Goal: Contribute content: Add original content to the website for others to see

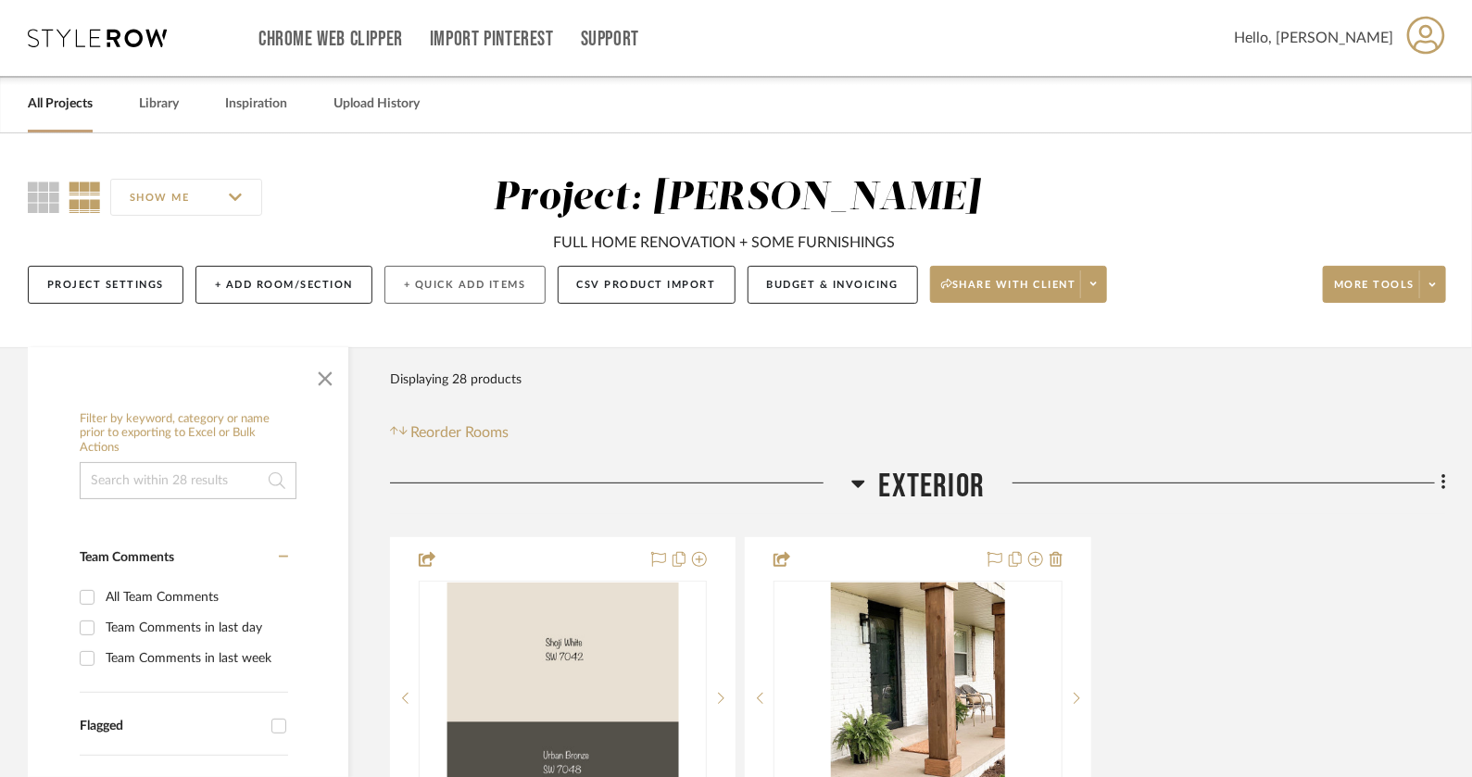
click at [428, 291] on button "+ Quick Add Items" at bounding box center [464, 285] width 161 height 38
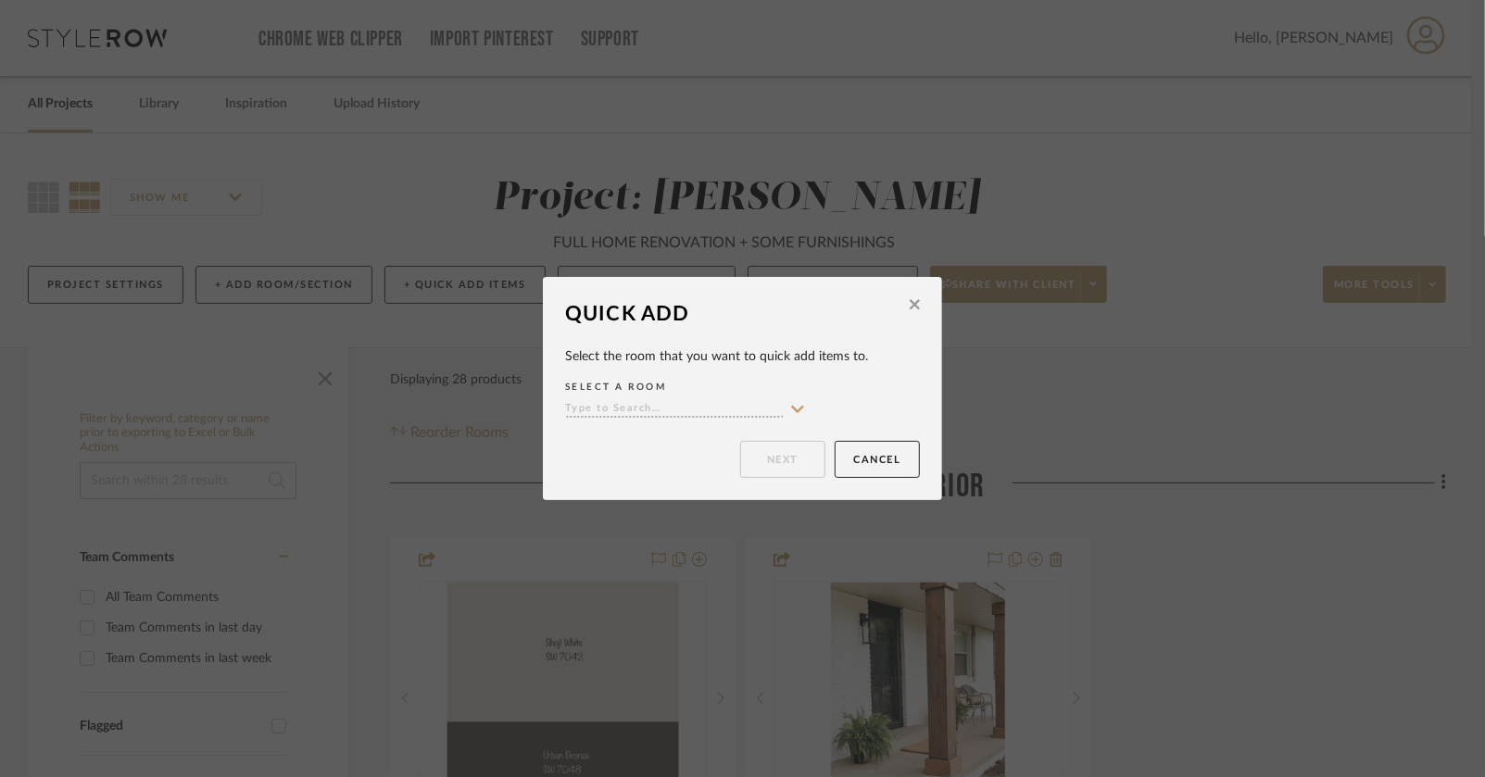
click at [910, 313] on icon at bounding box center [915, 304] width 10 height 17
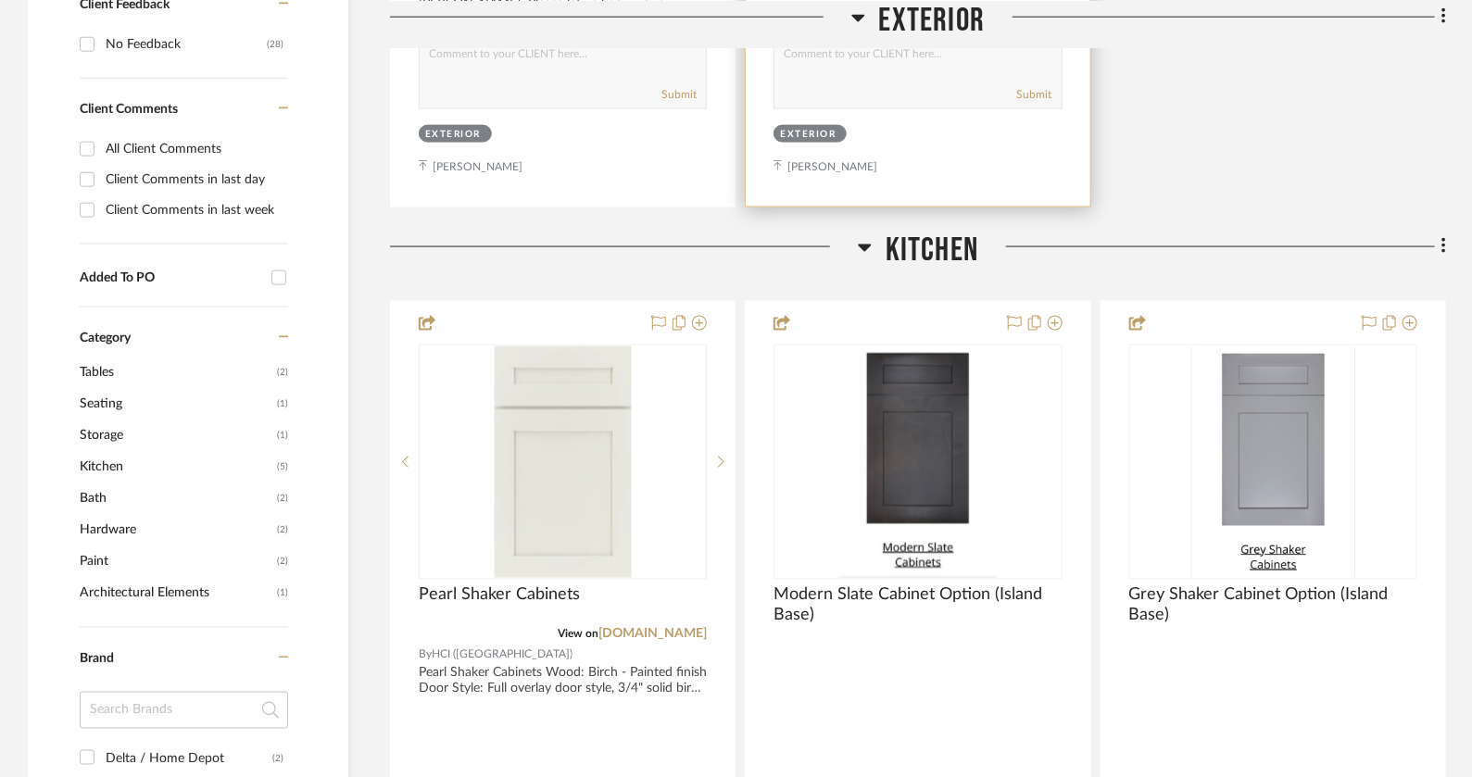
scroll to position [1152, 0]
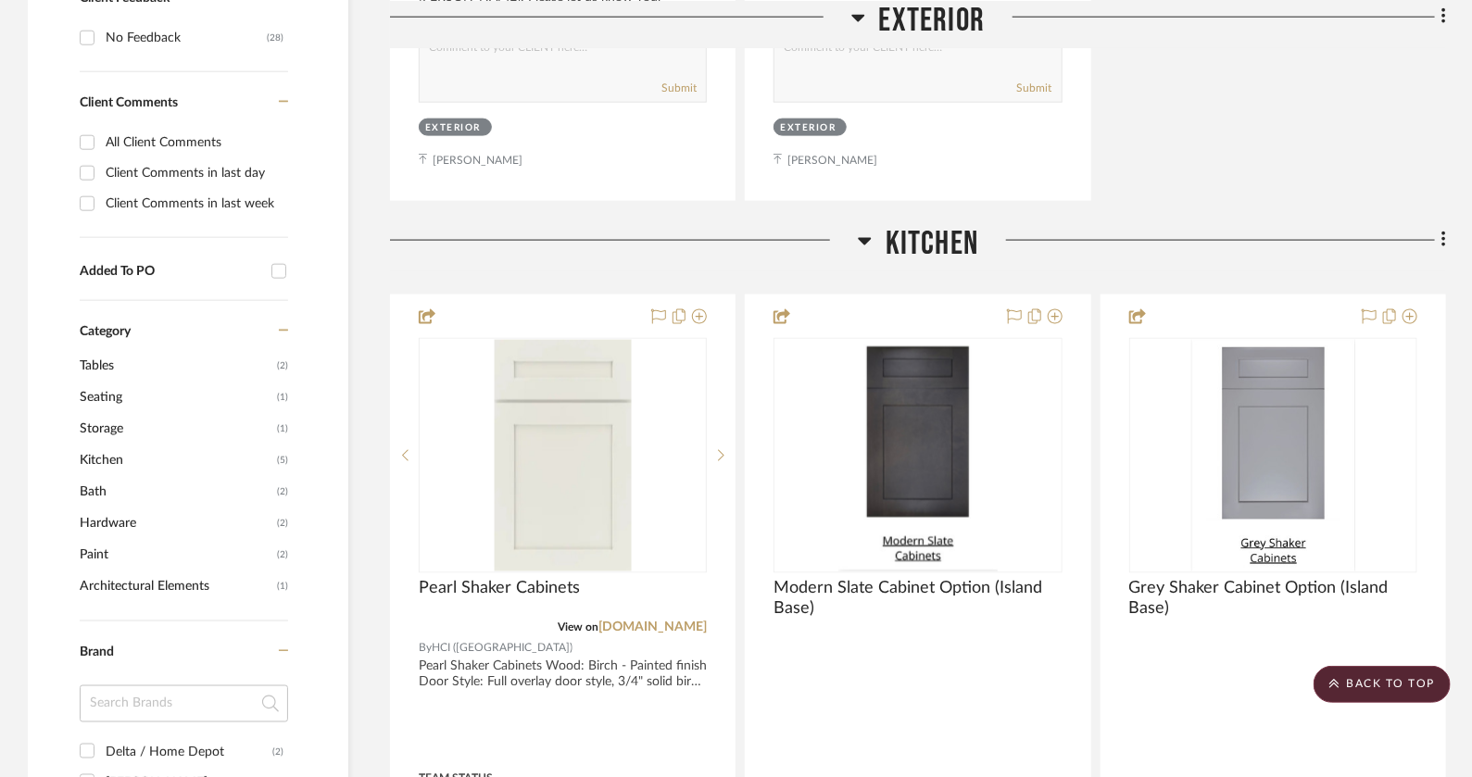
click at [1441, 240] on icon at bounding box center [1444, 240] width 6 height 20
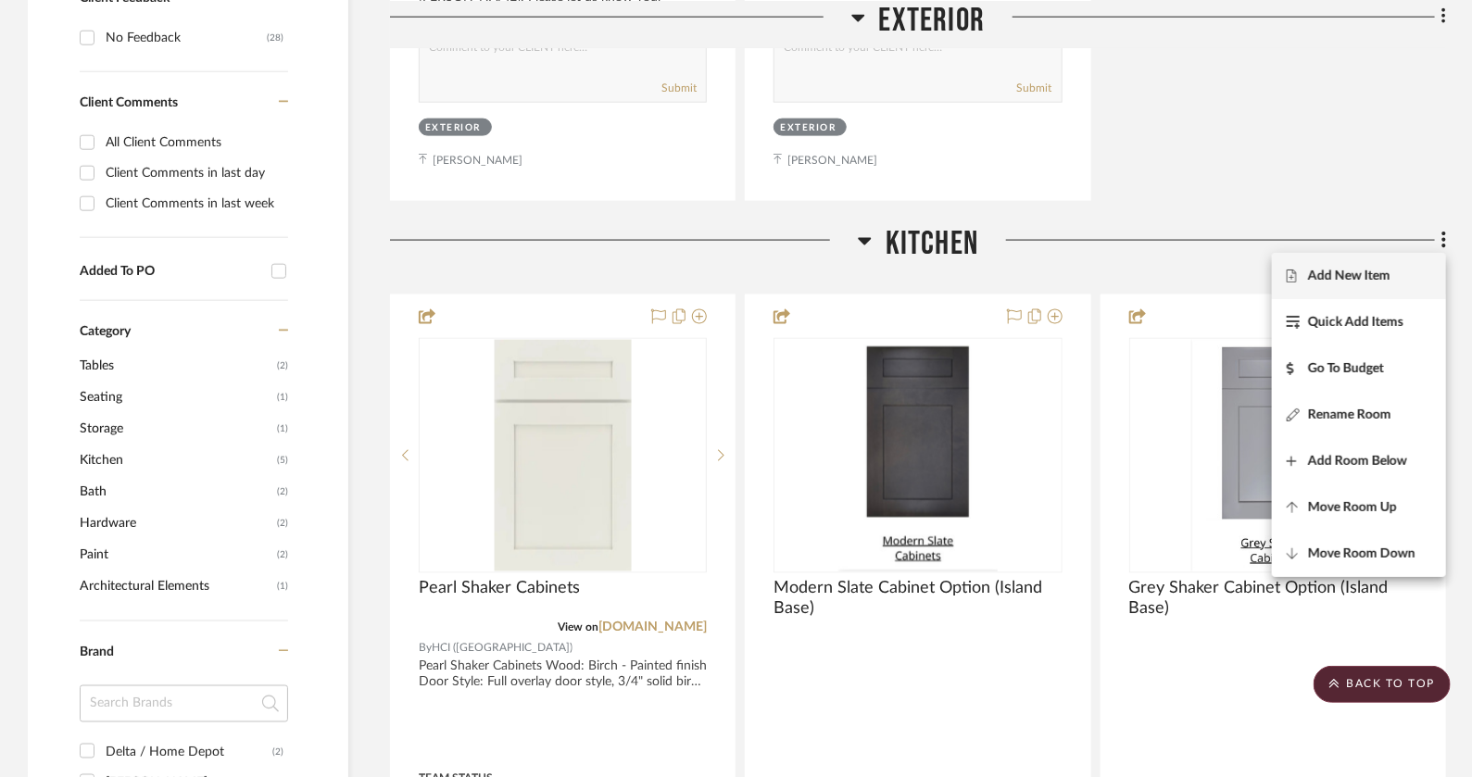
click at [1408, 282] on span "Add New Item" at bounding box center [1359, 276] width 145 height 16
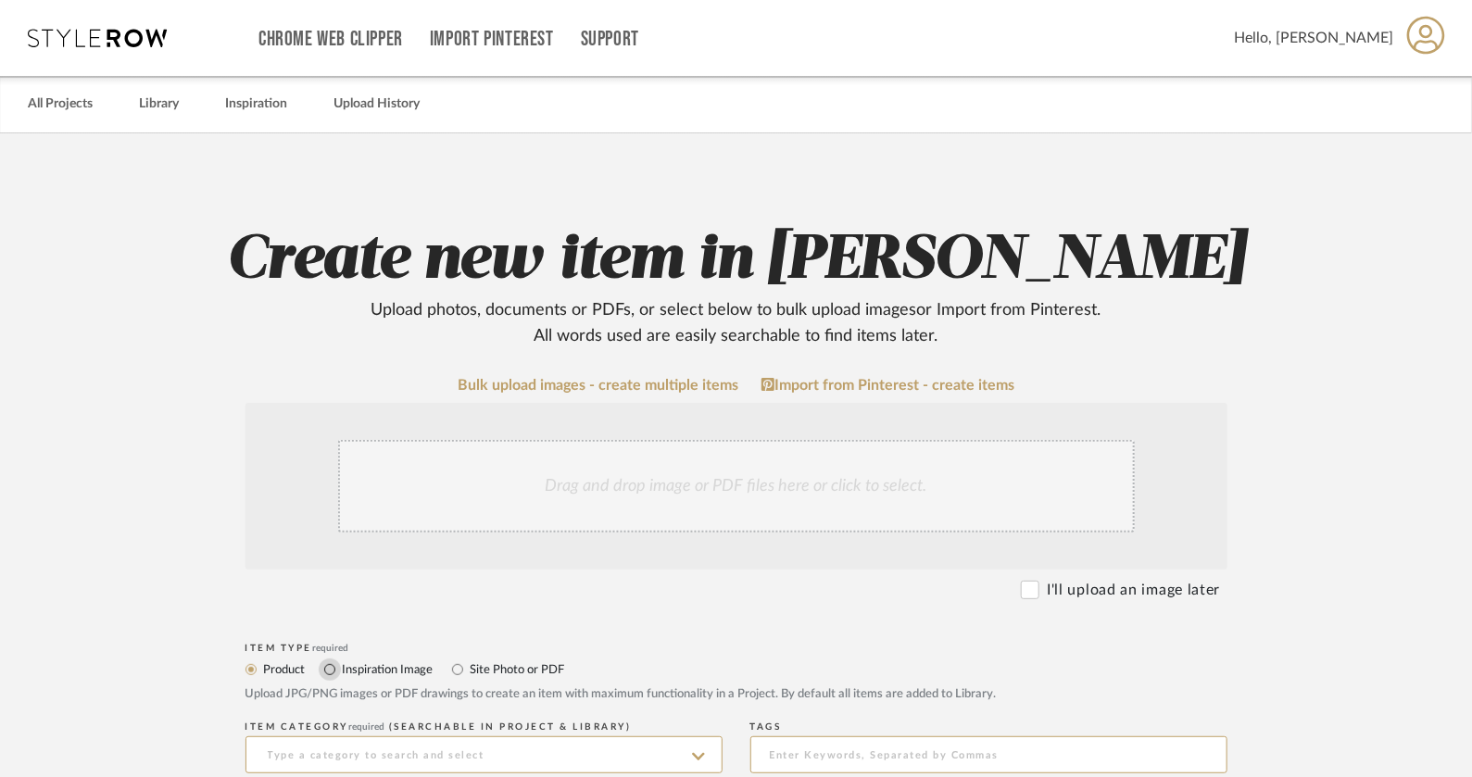
click at [334, 665] on input "Inspiration Image" at bounding box center [330, 670] width 22 height 22
radio input "true"
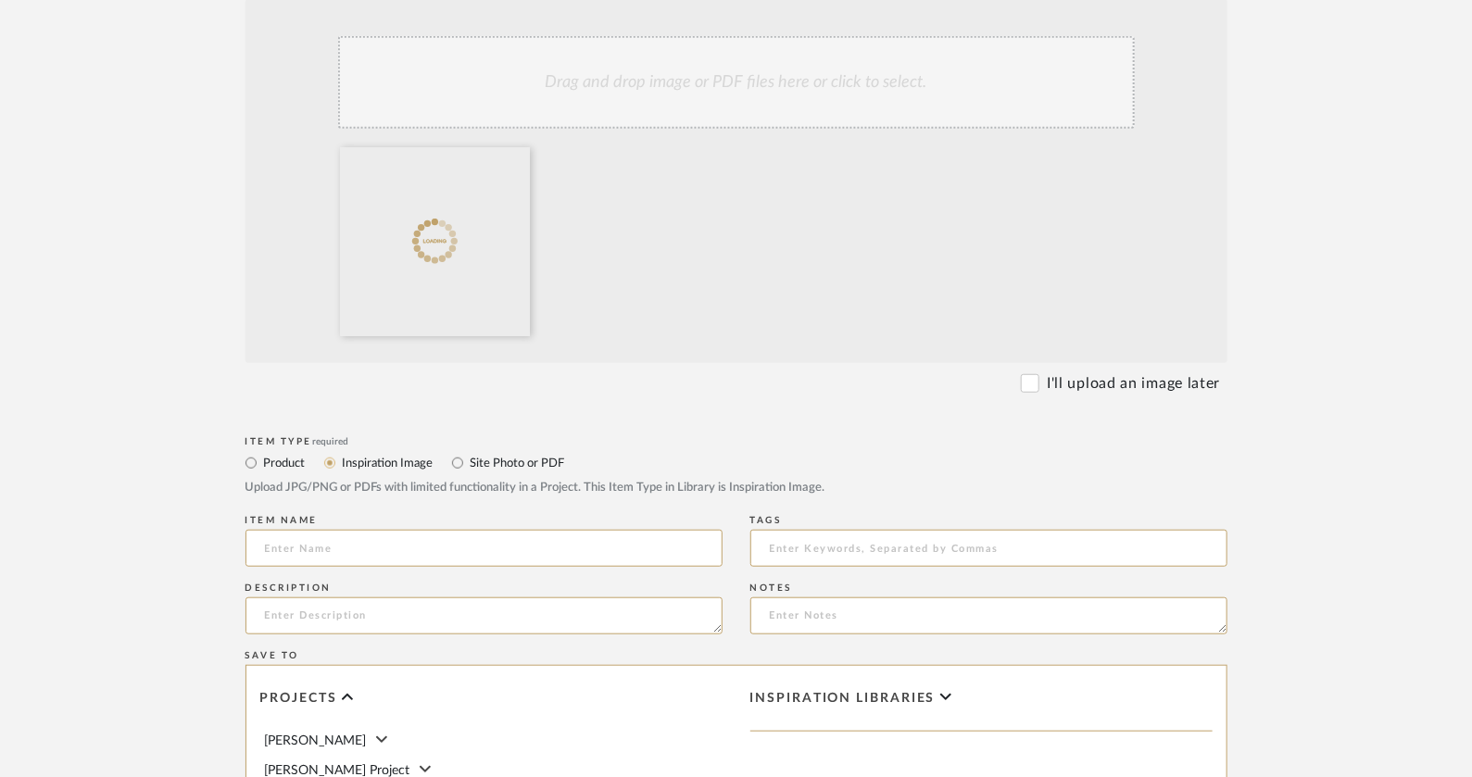
scroll to position [411, 0]
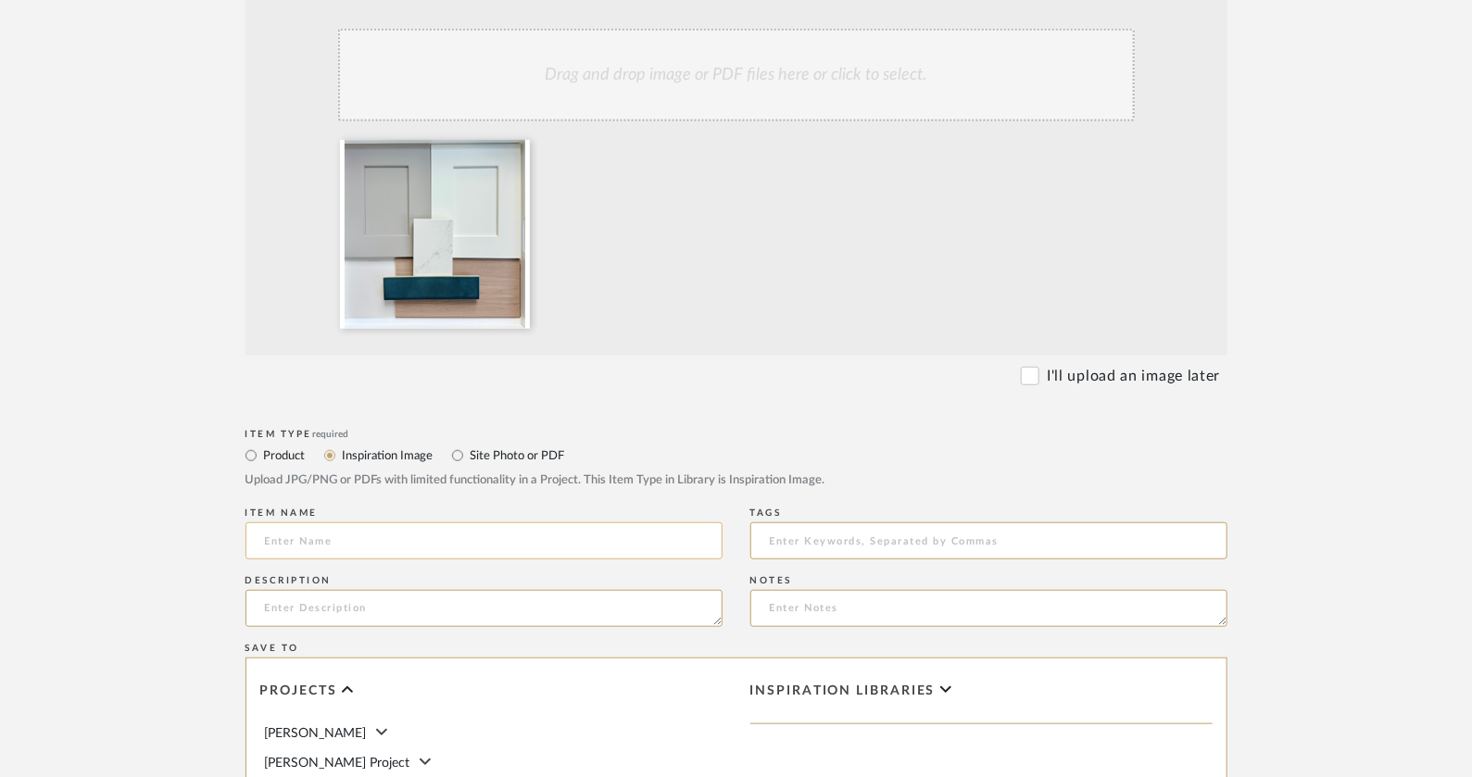
click at [598, 542] on input at bounding box center [483, 540] width 477 height 37
type input "Mood Board"
click at [474, 615] on textarea at bounding box center [483, 608] width 477 height 37
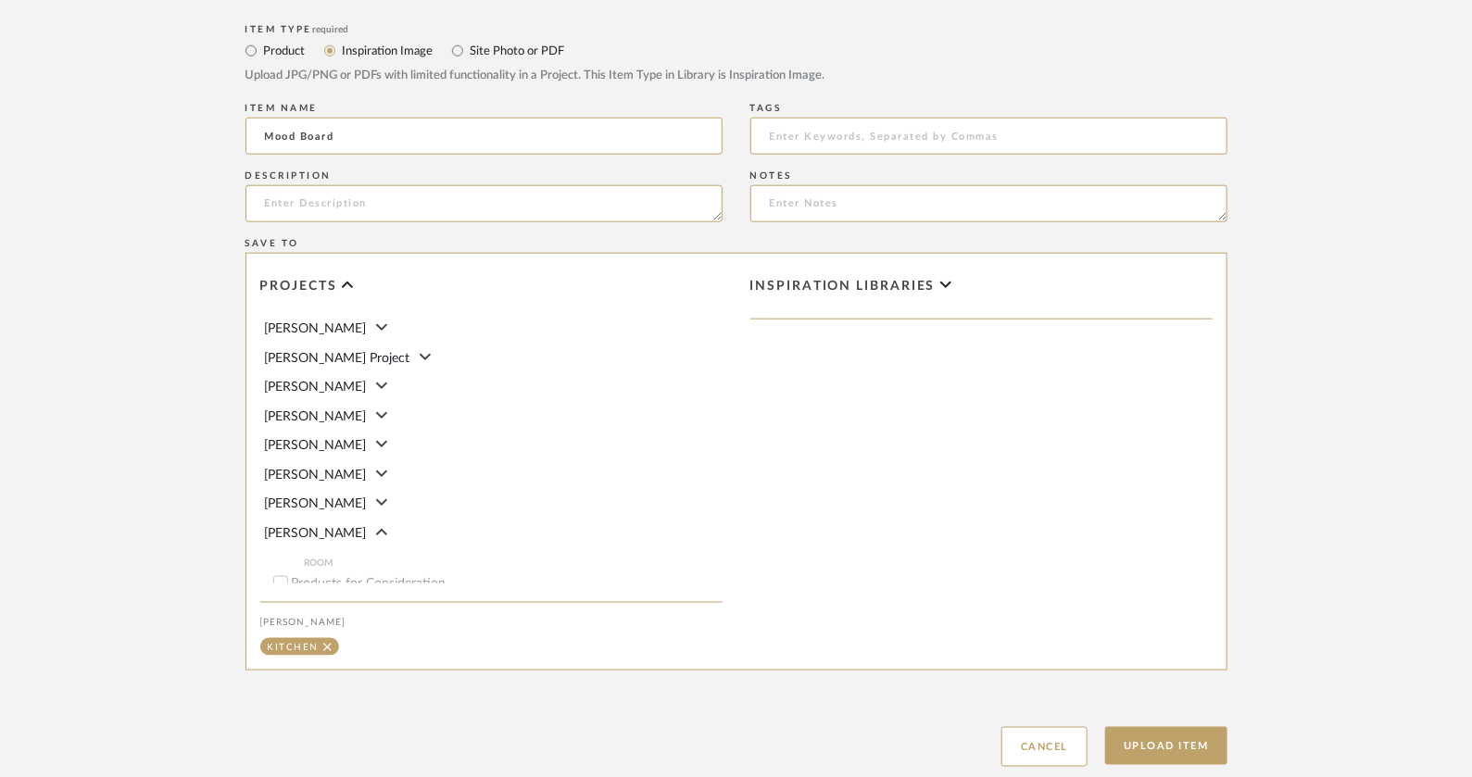
scroll to position [818, 0]
click at [376, 523] on icon at bounding box center [382, 531] width 12 height 19
click at [375, 527] on icon at bounding box center [381, 530] width 12 height 6
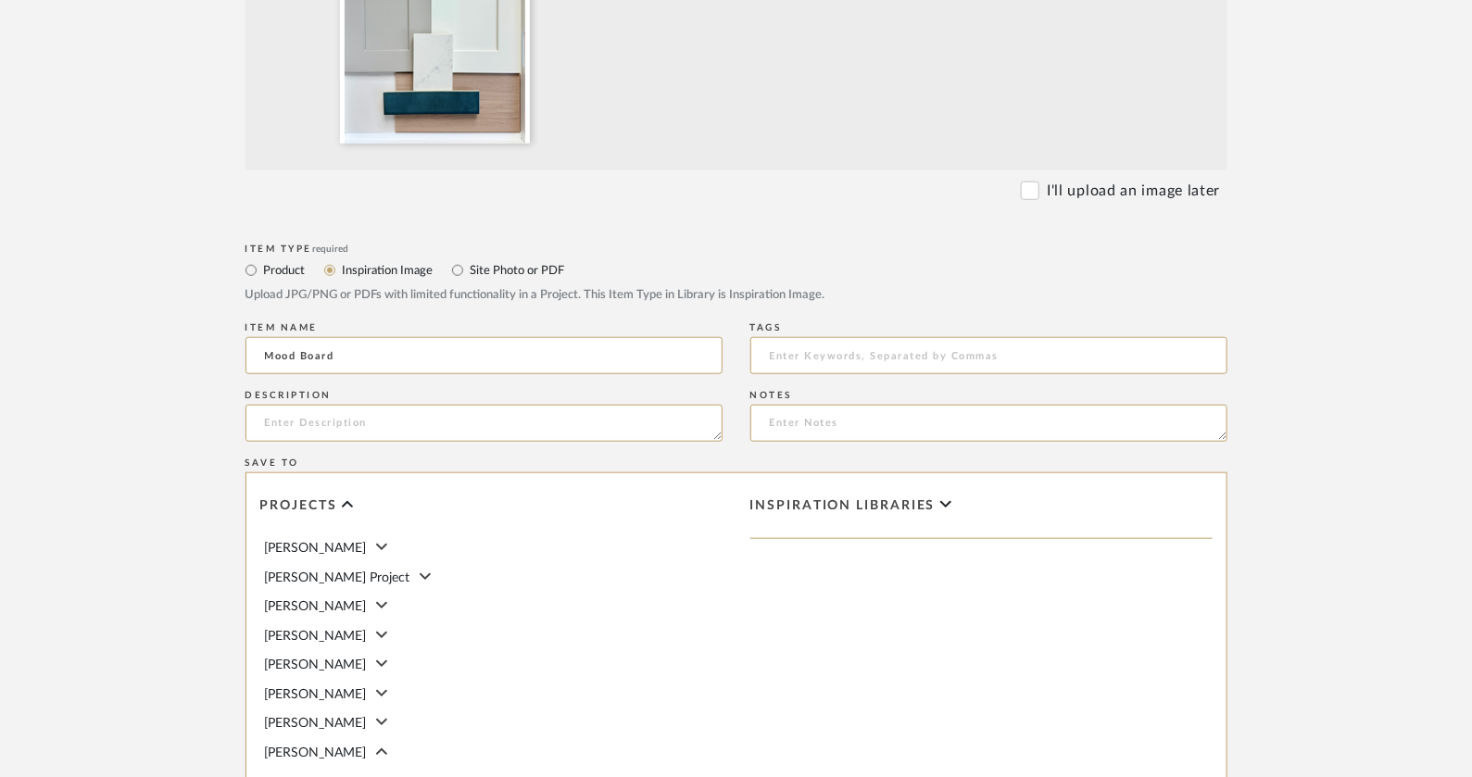
scroll to position [589, 0]
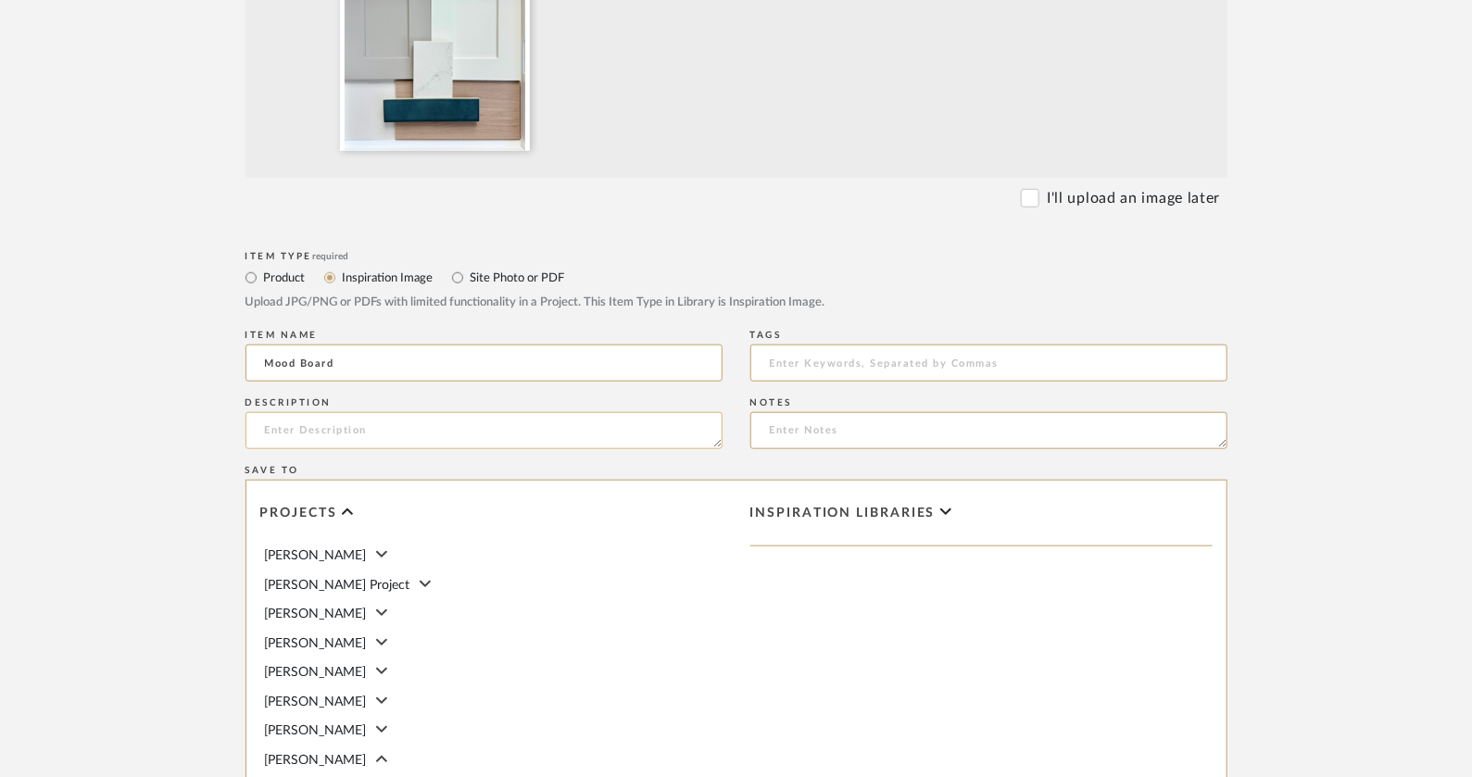
click at [412, 415] on textarea at bounding box center [483, 430] width 477 height 37
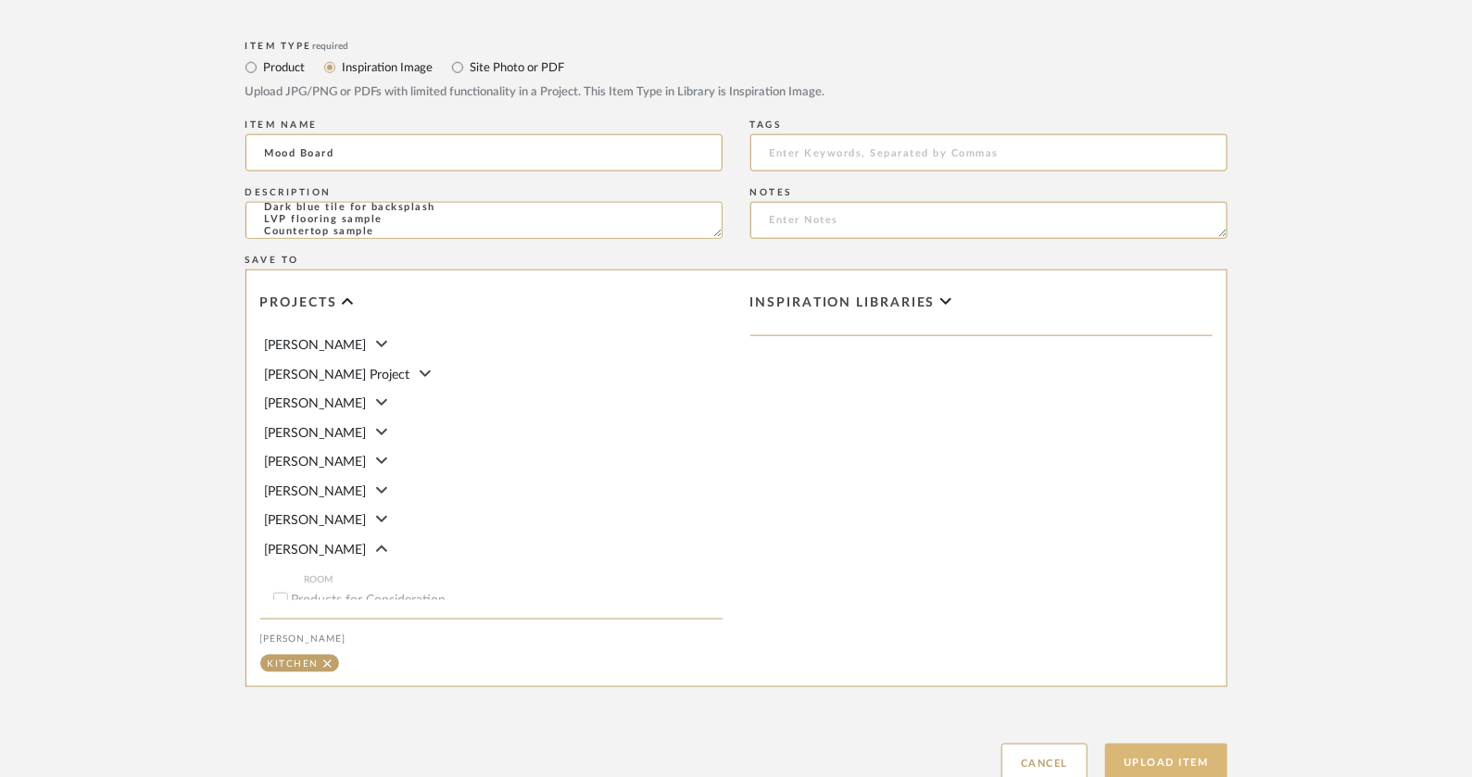
scroll to position [937, 0]
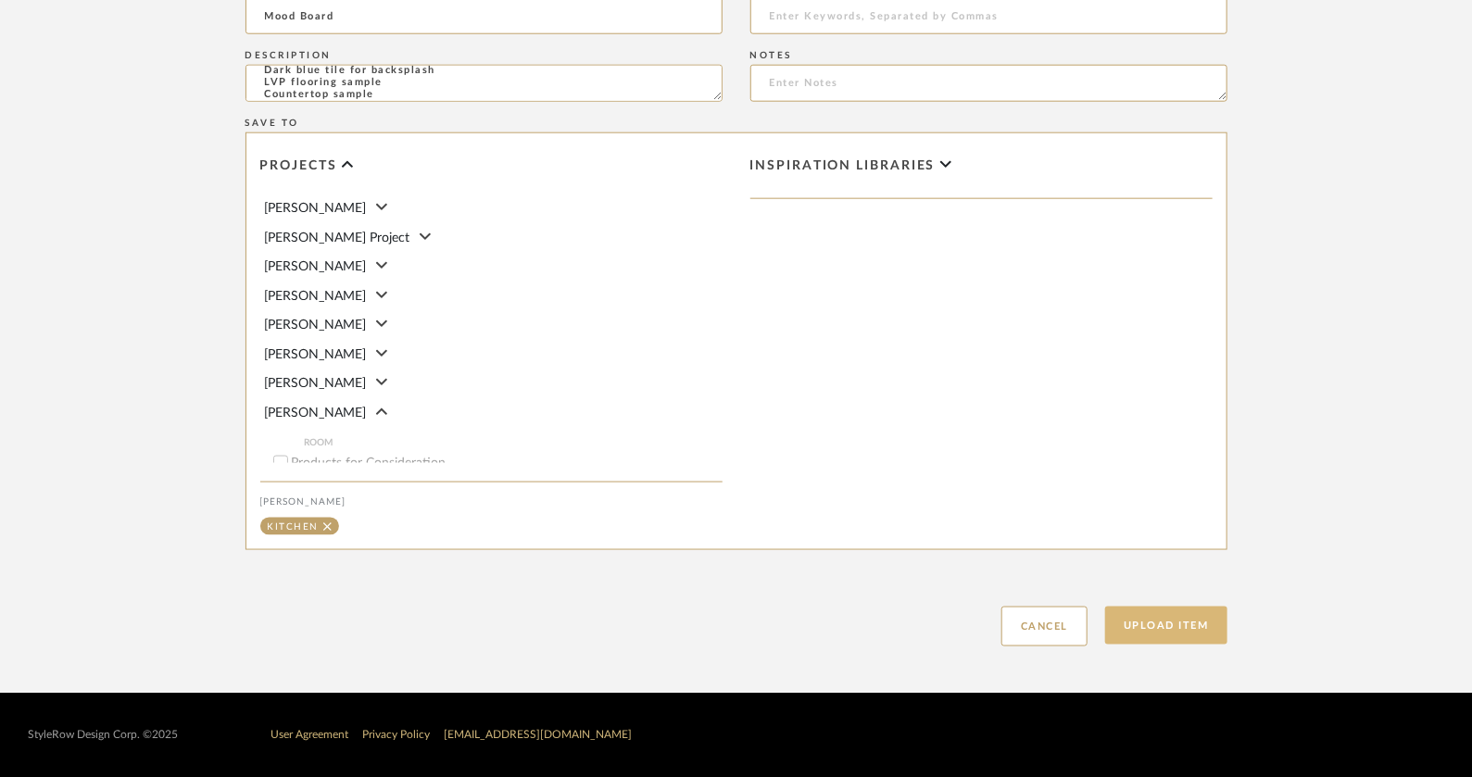
type textarea "The mood board includes: Grey Shaker cabinet Pearl Shaker cabinet Drift of Mist…"
click at [1159, 626] on button "Upload Item" at bounding box center [1166, 626] width 122 height 38
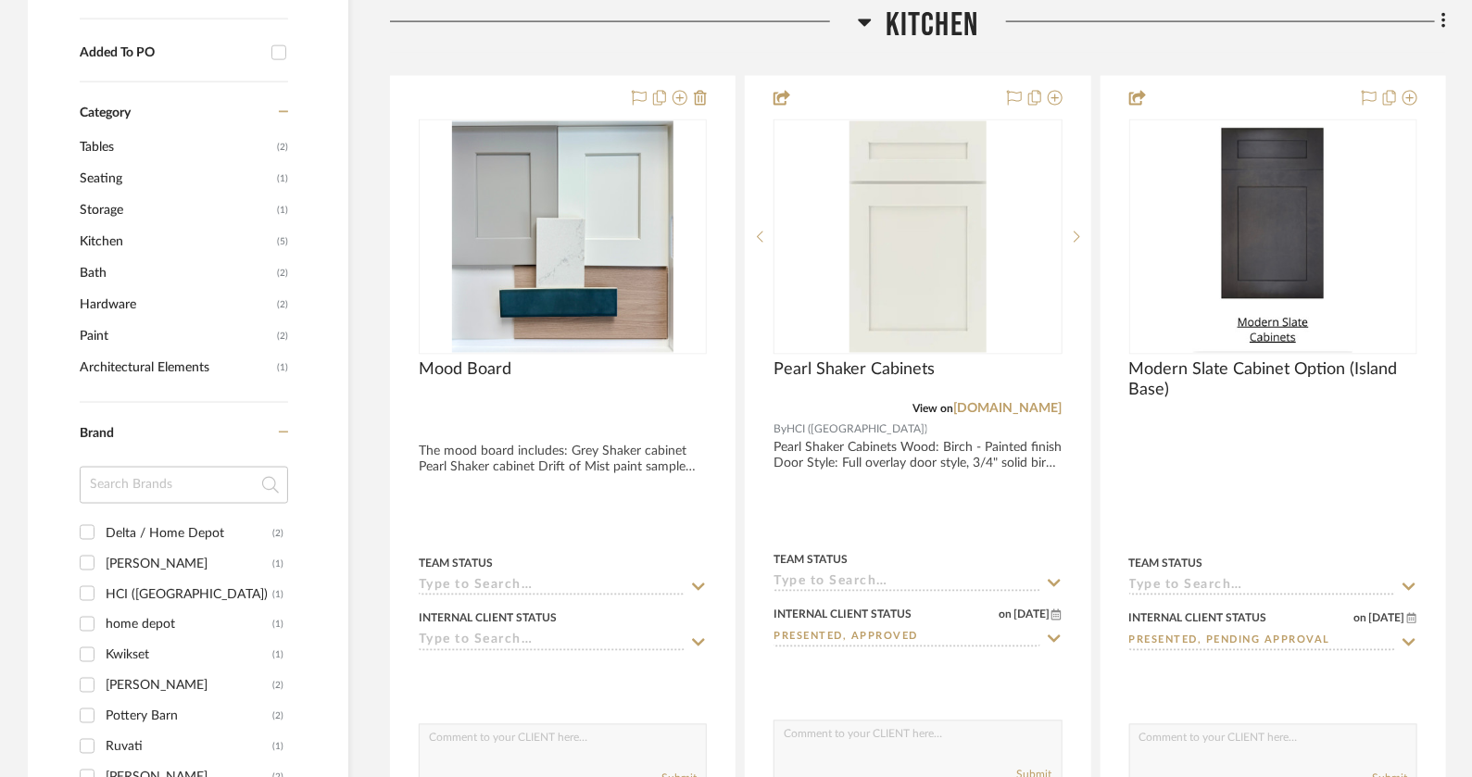
scroll to position [1372, 0]
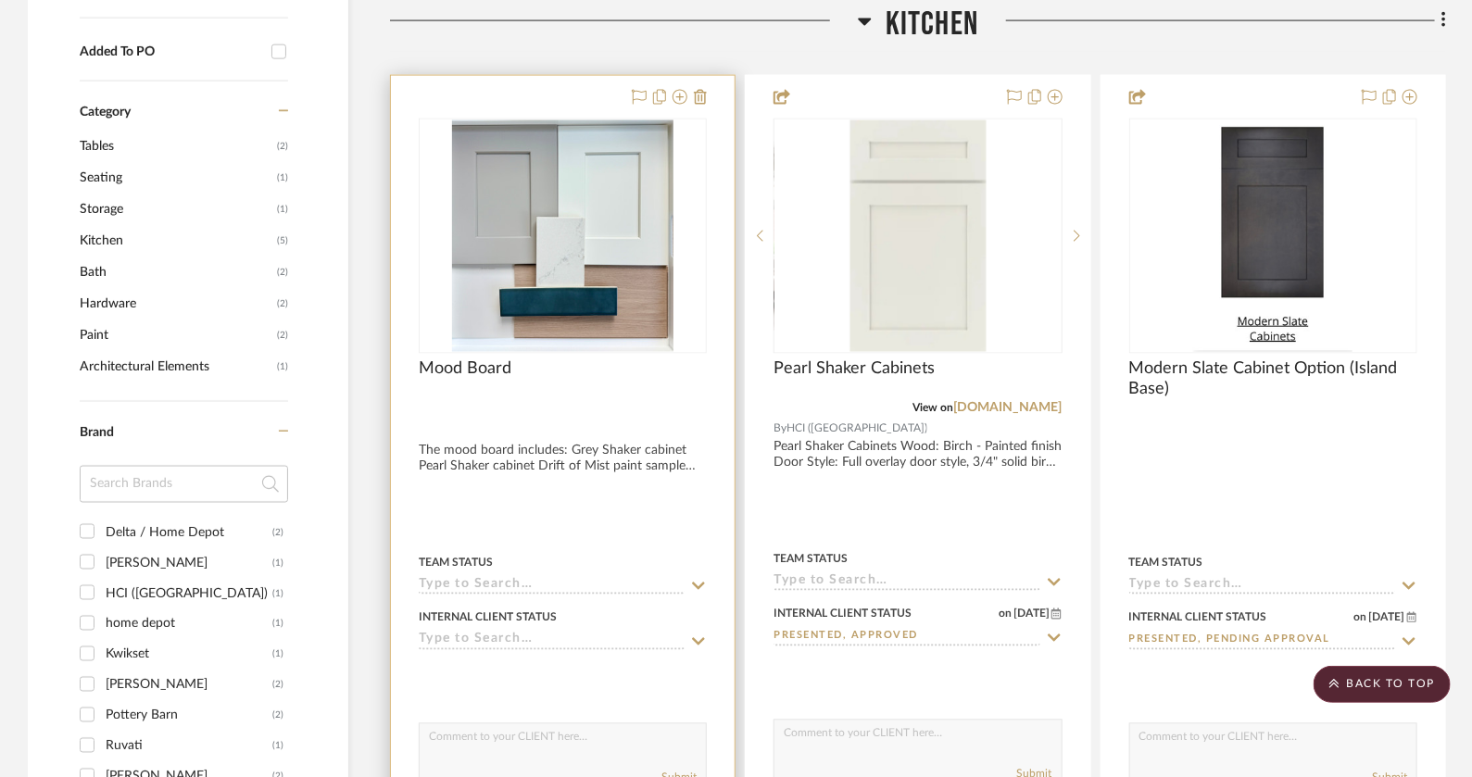
click at [602, 439] on div at bounding box center [563, 483] width 344 height 814
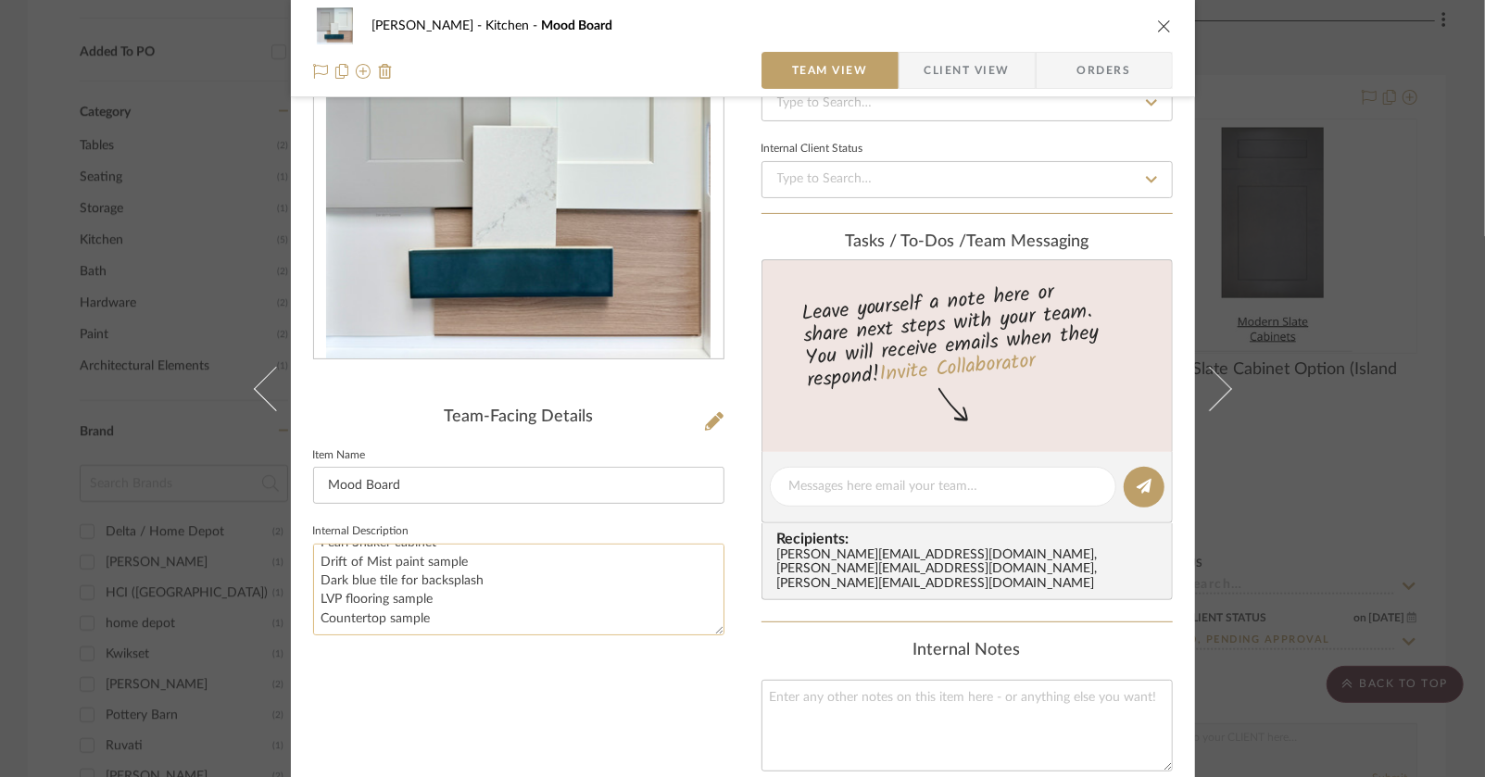
scroll to position [0, 0]
click at [321, 583] on textarea "The mood board includes: Grey Shaker cabinet Pearl Shaker cabinet Drift of Mist…" at bounding box center [518, 590] width 411 height 92
click at [313, 585] on textarea "The mood board includes: Grey Shaker cabinet Pearl Shaker cabinet Drift of Mist…" at bounding box center [518, 590] width 411 height 92
click at [314, 607] on textarea "The mood board includes: -Grey Shaker cabinet Pearl Shaker cabinet Drift of Mis…" at bounding box center [518, 590] width 411 height 92
click at [314, 602] on textarea "The mood board includes: -Grey Shaker cabinet Pearl Shaker cabinet Drift of Mis…" at bounding box center [518, 590] width 411 height 92
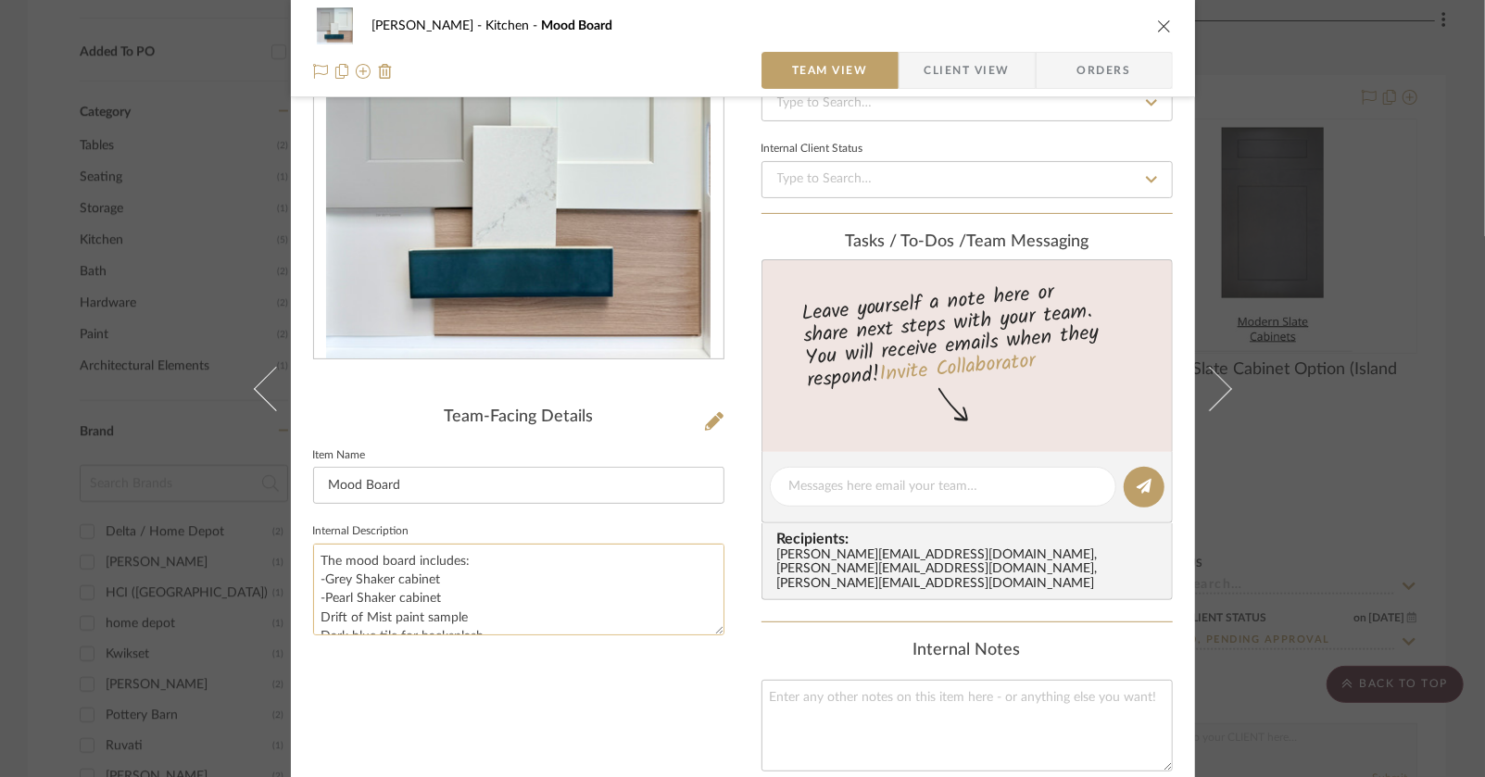
click at [313, 613] on textarea "The mood board includes: -Grey Shaker cabinet -Pearl Shaker cabinet Drift of Mi…" at bounding box center [518, 590] width 411 height 92
click at [313, 595] on textarea "The mood board includes: -Grey Shaker cabinet -Pearl Shaker cabinet -Drift of M…" at bounding box center [518, 590] width 411 height 92
click at [313, 604] on textarea "The mood board includes: -Grey Shaker cabinet -Pearl Shaker cabinet -Drift of M…" at bounding box center [518, 590] width 411 height 92
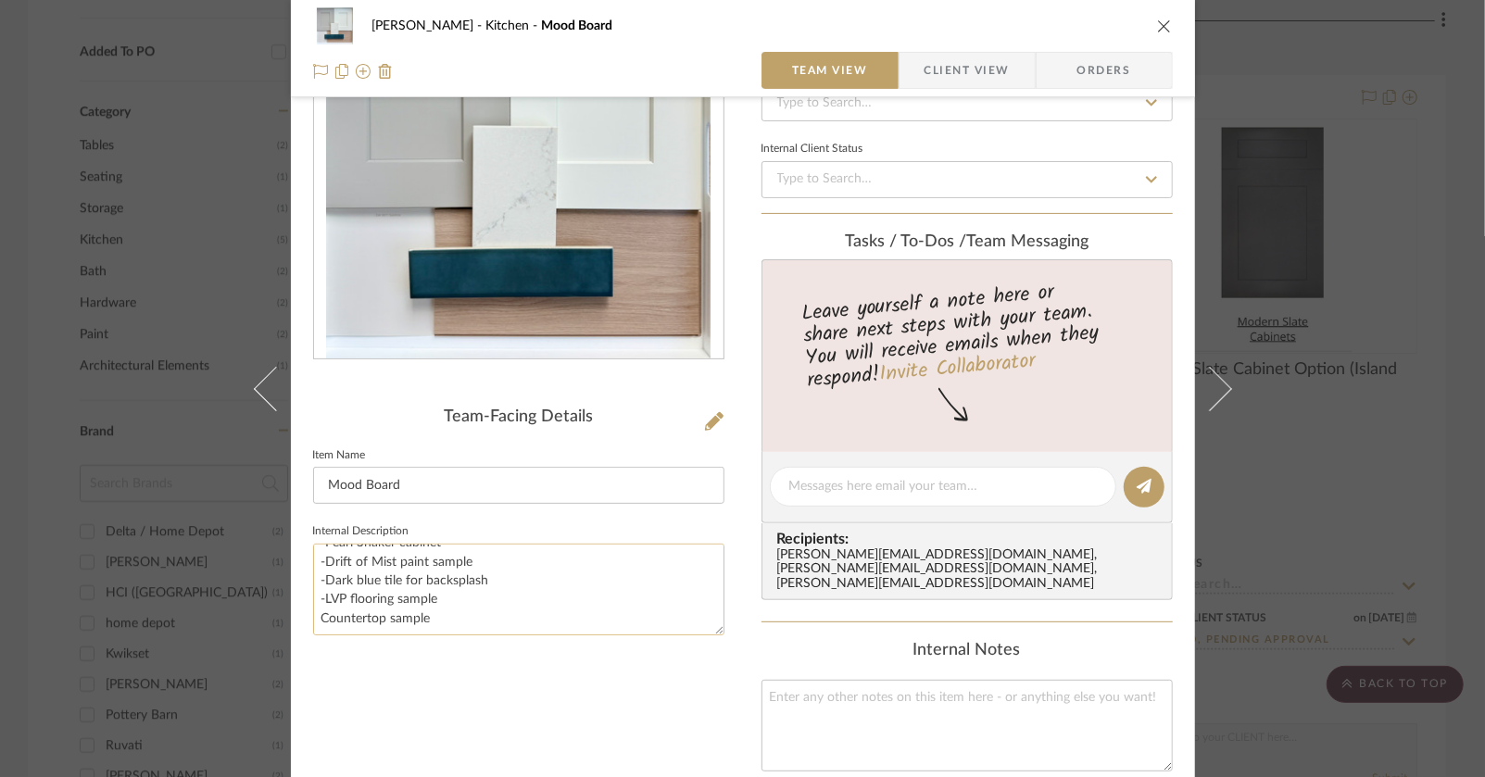
click at [313, 618] on textarea "The mood board includes: -Grey Shaker cabinet -Pearl Shaker cabinet -Drift of M…" at bounding box center [518, 590] width 411 height 92
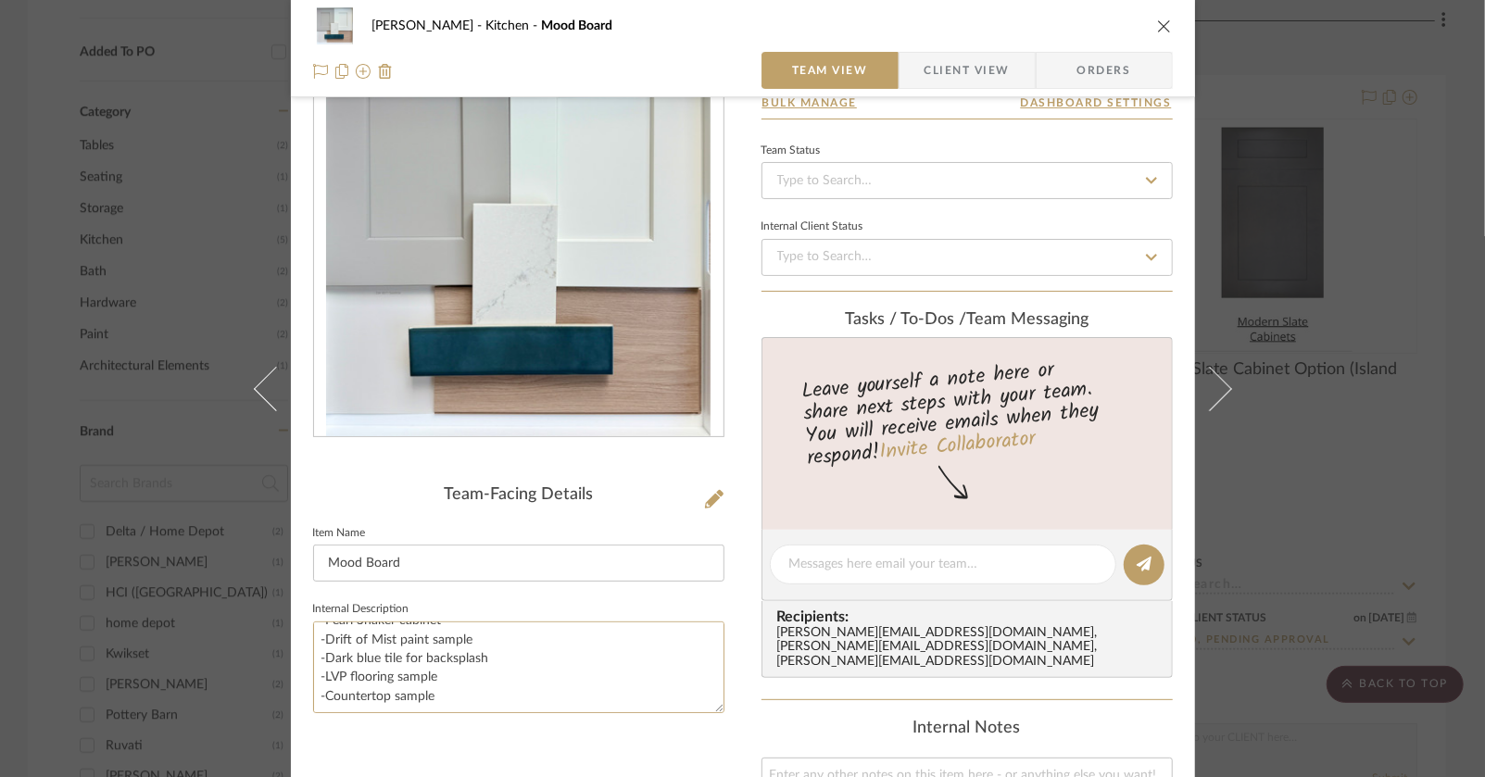
scroll to position [0, 0]
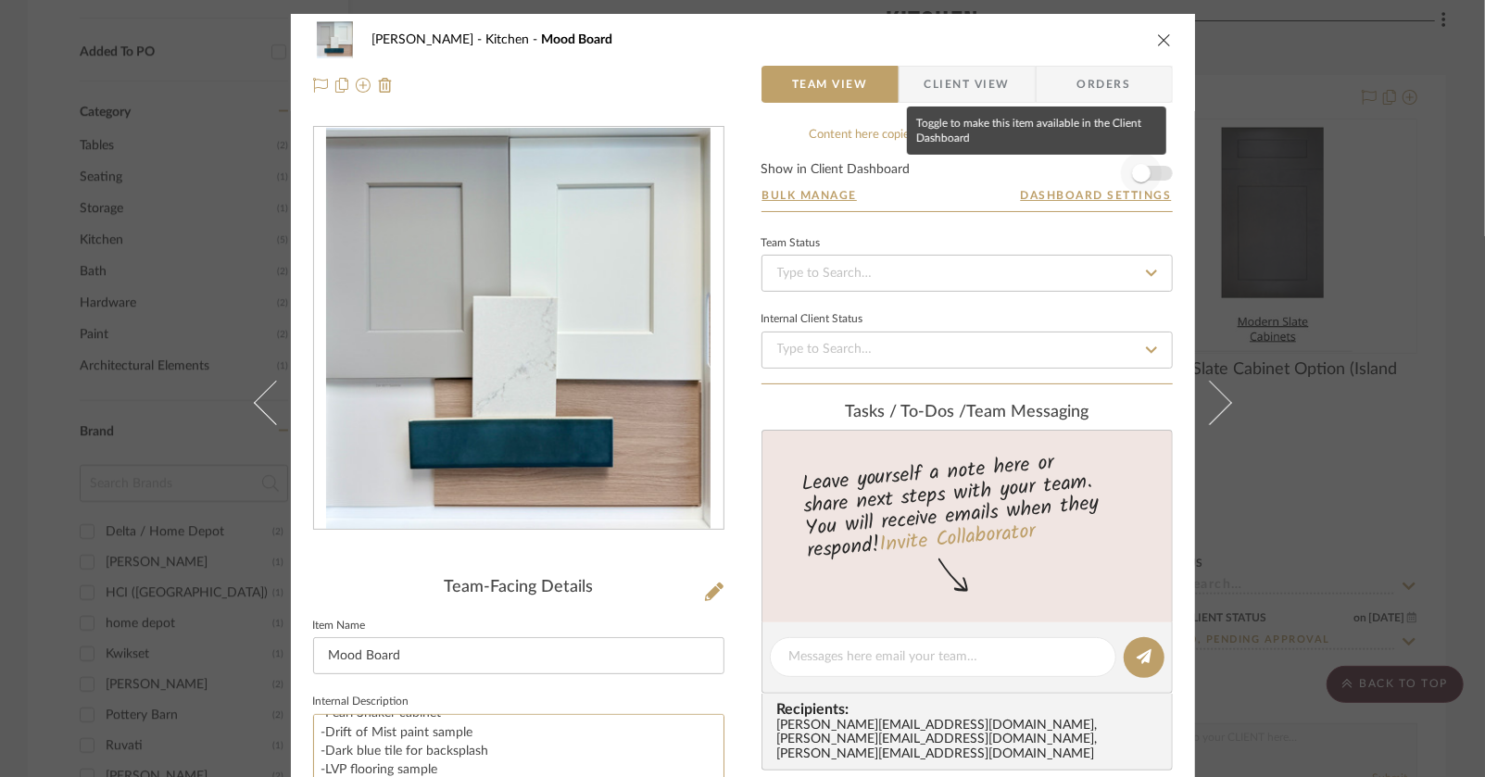
type textarea "The mood board includes: -Grey Shaker cabinet -Pearl Shaker cabinet -Drift of M…"
click at [1145, 170] on span "button" at bounding box center [1141, 173] width 41 height 41
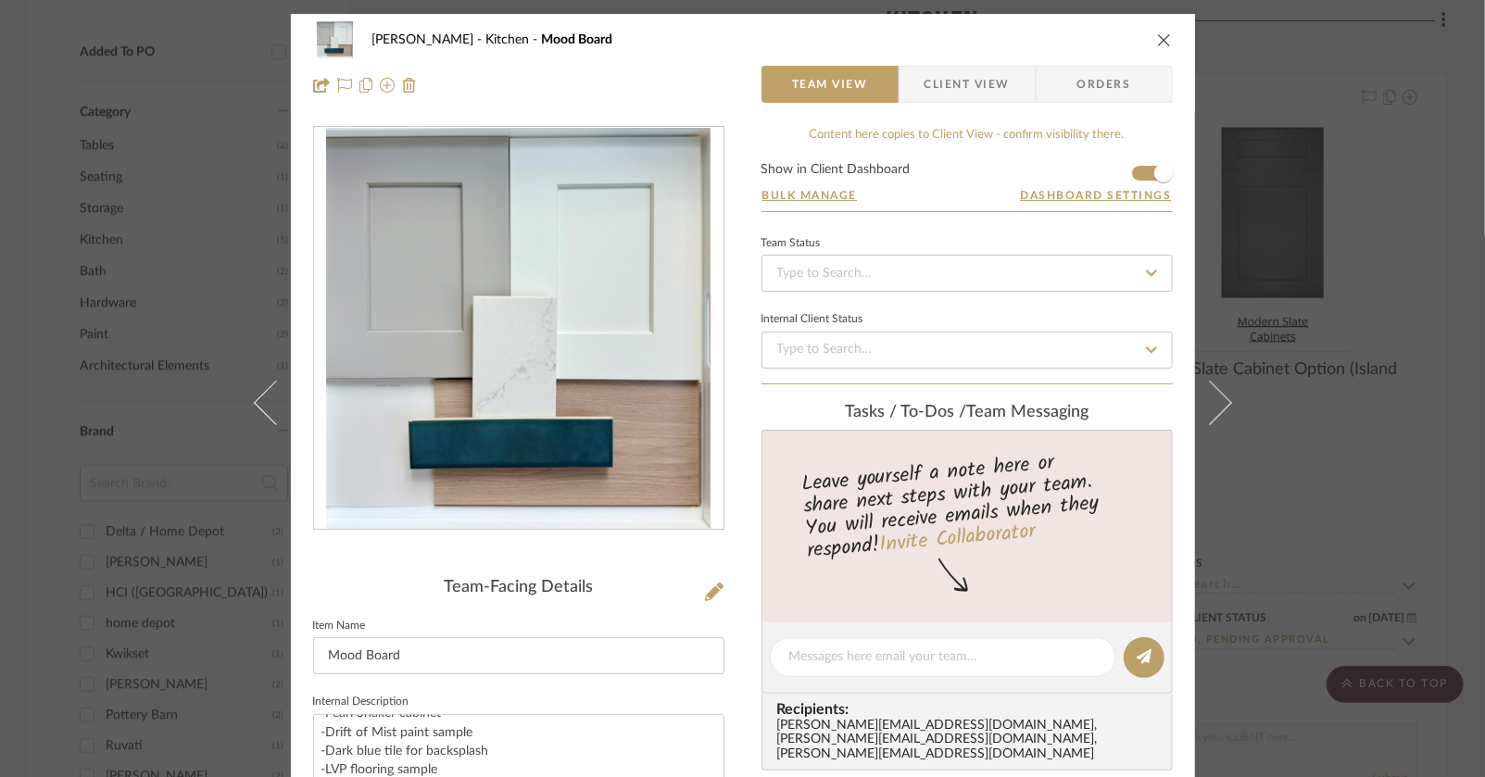
click at [962, 88] on span "Client View" at bounding box center [966, 84] width 85 height 37
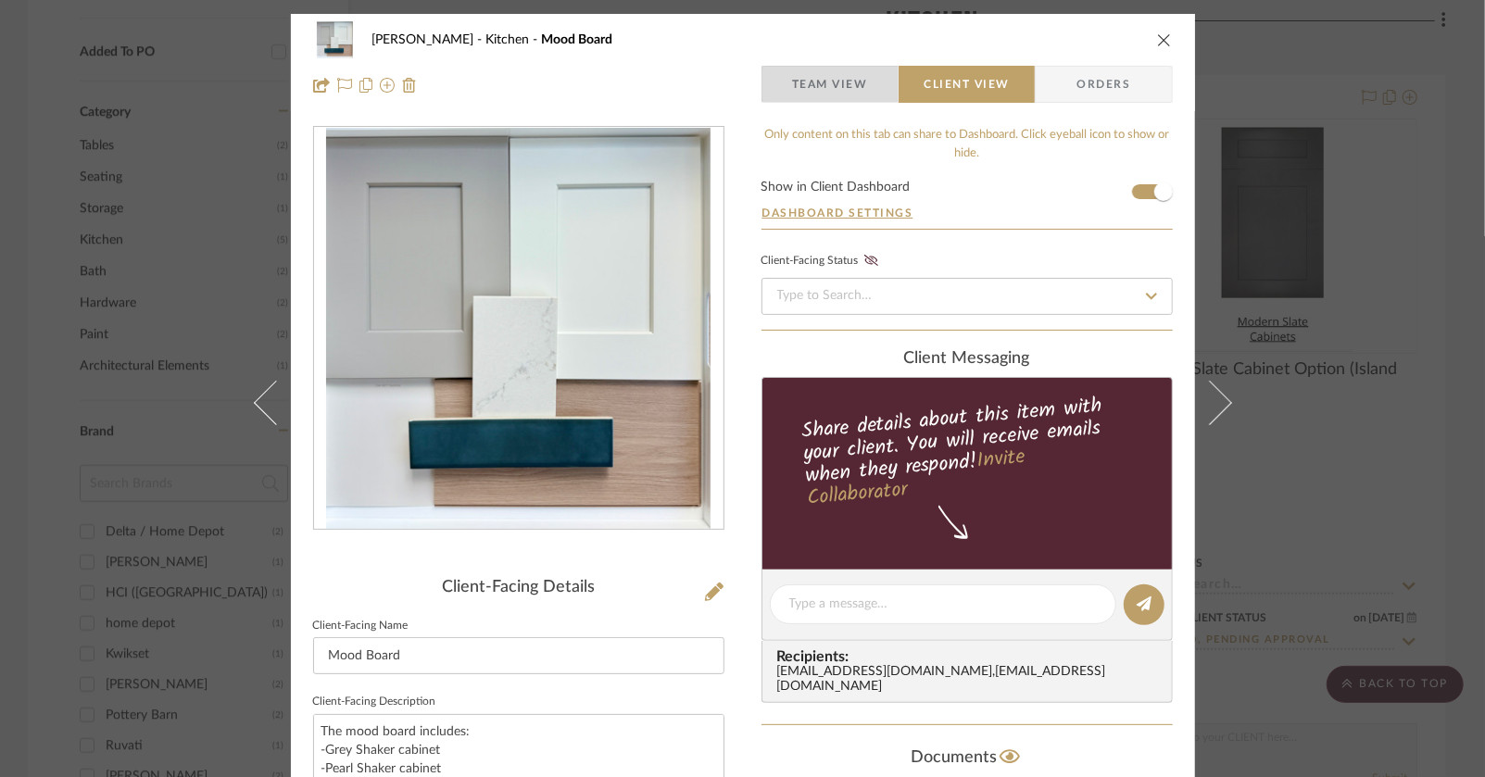
click at [767, 67] on span "button" at bounding box center [777, 84] width 30 height 37
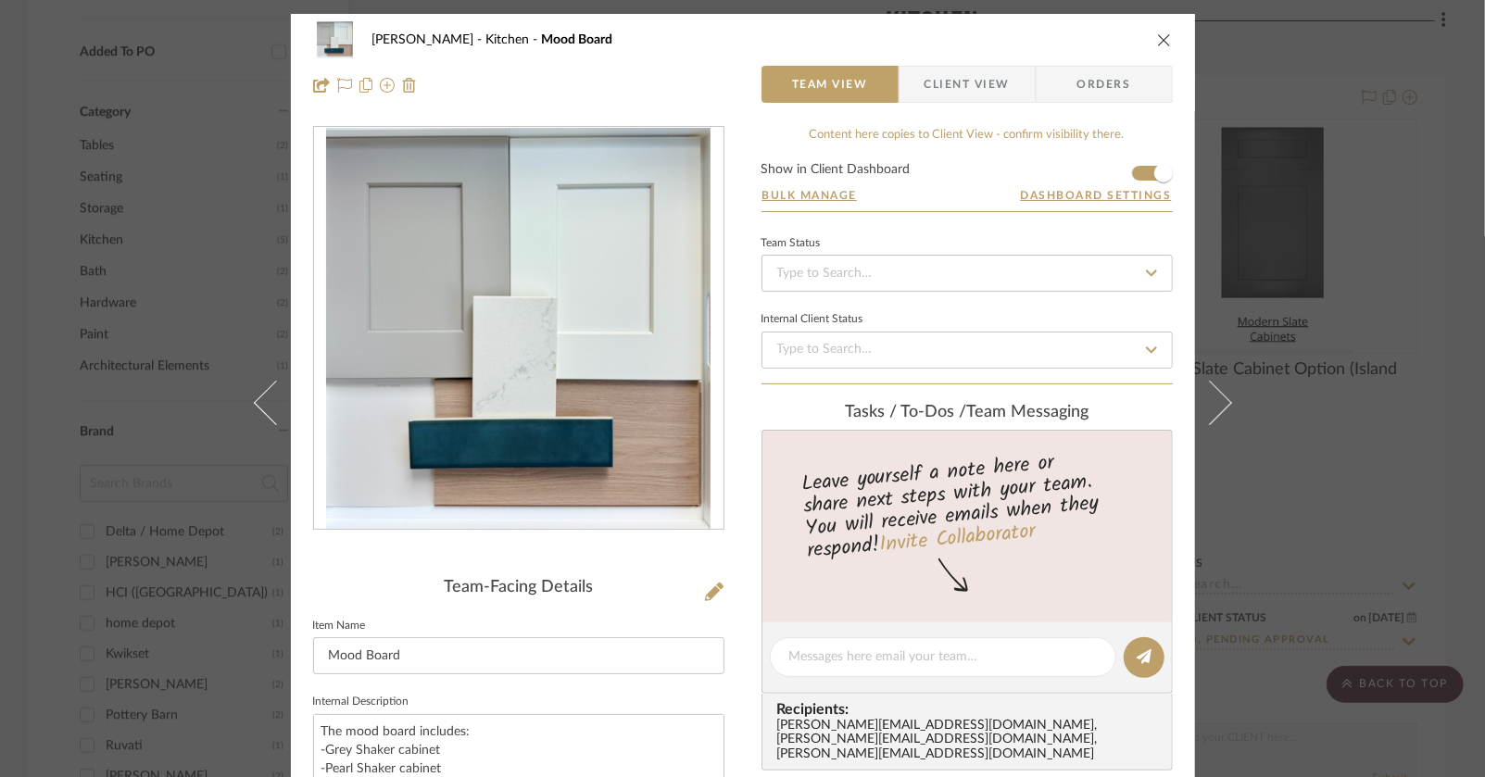
click at [1158, 43] on icon "close" at bounding box center [1164, 39] width 15 height 15
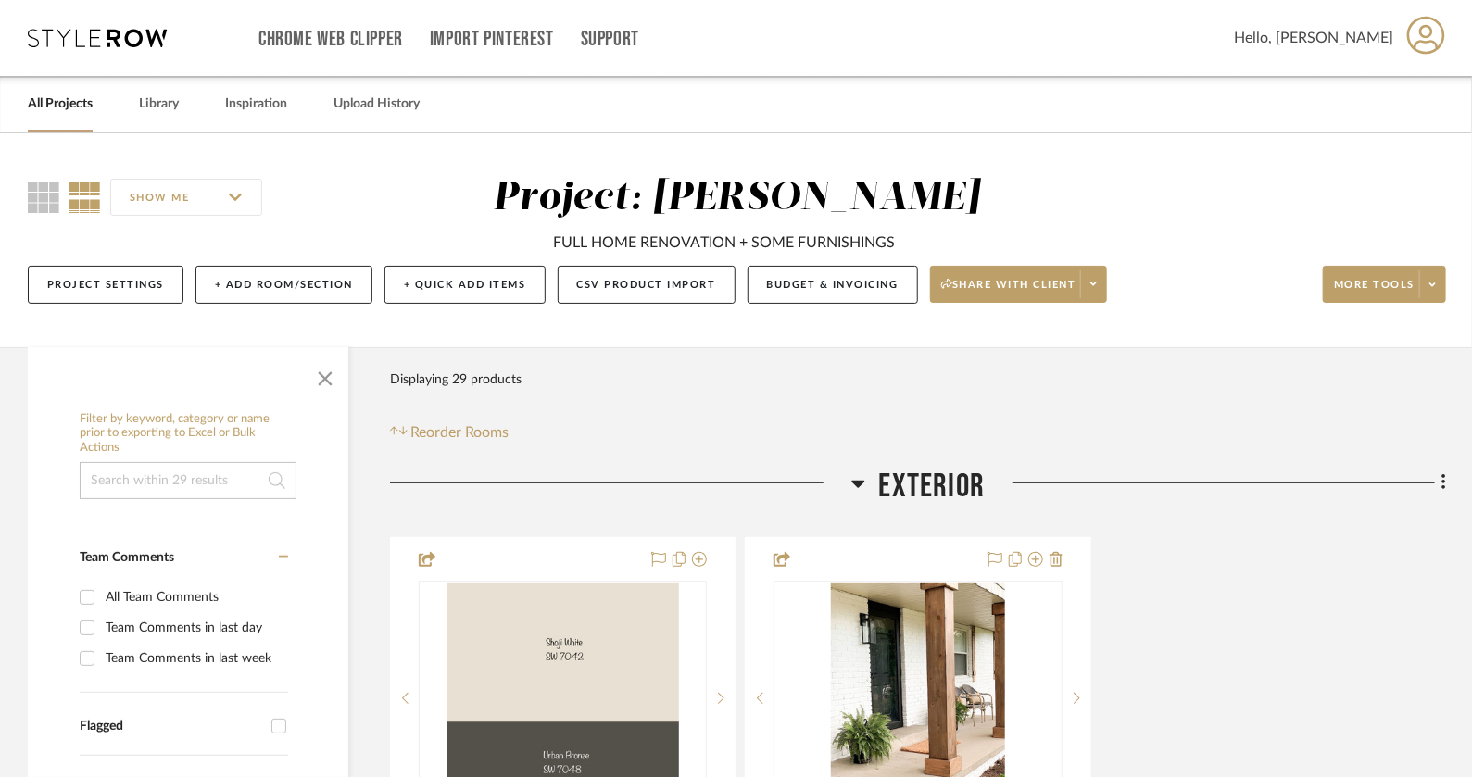
click at [81, 38] on icon at bounding box center [97, 38] width 139 height 19
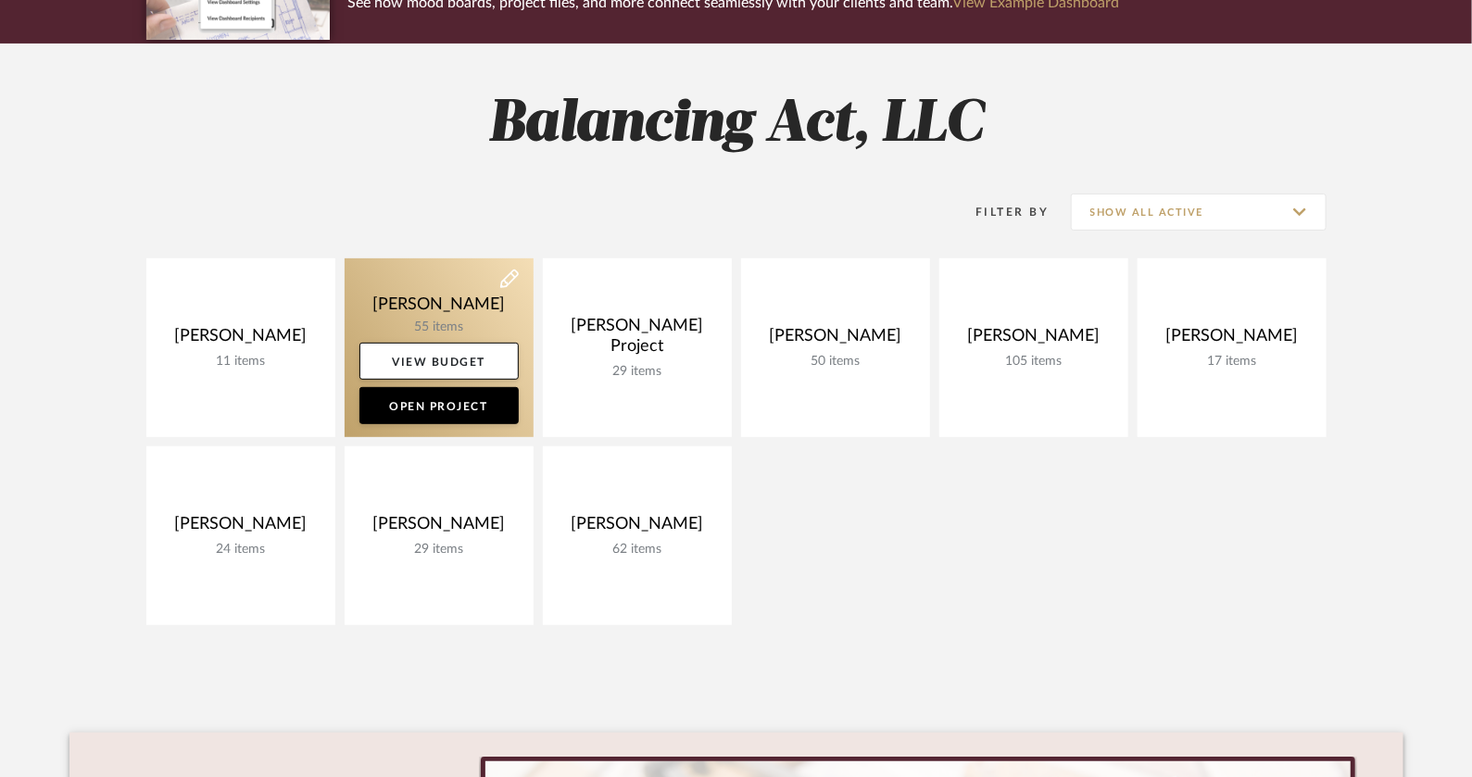
scroll to position [229, 0]
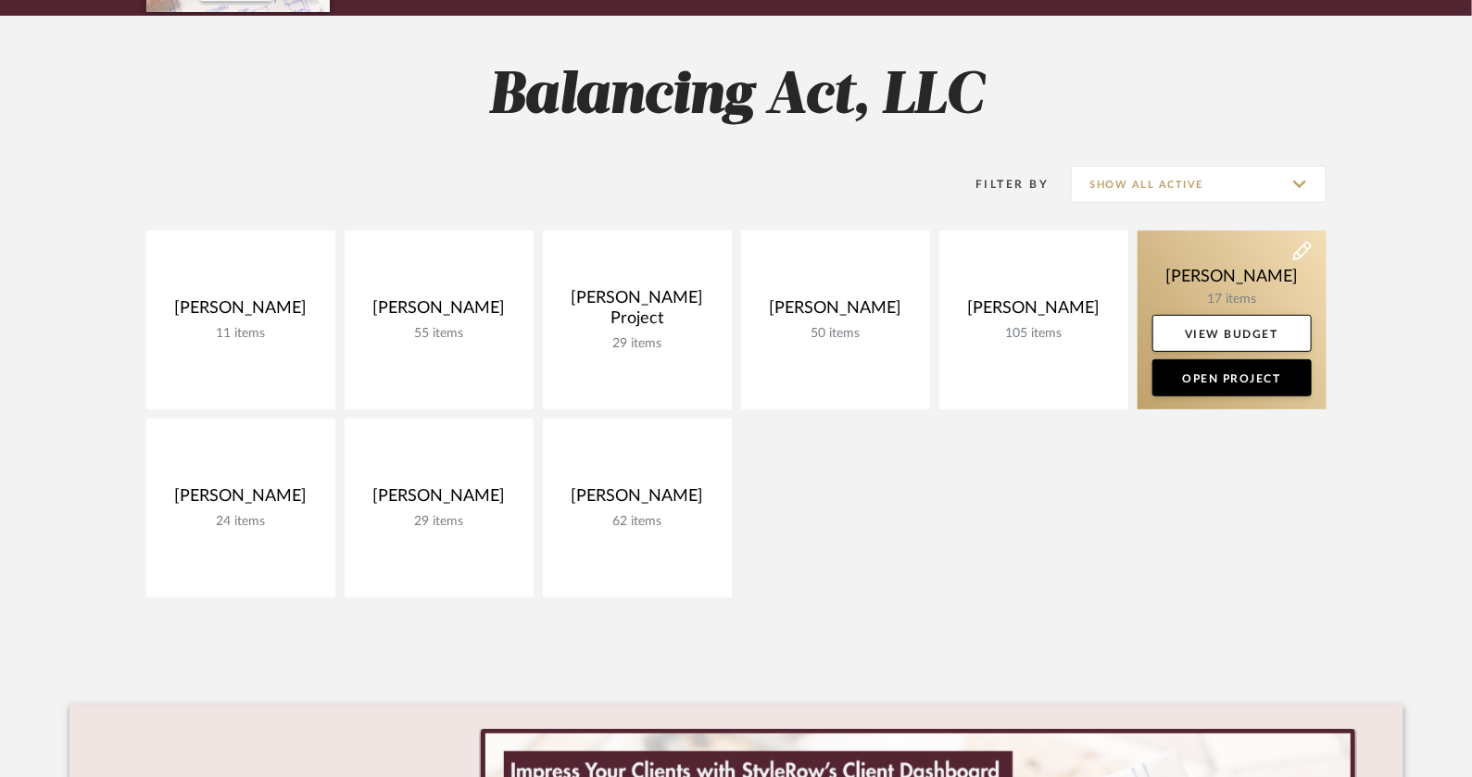
click at [1251, 264] on link at bounding box center [1232, 320] width 189 height 179
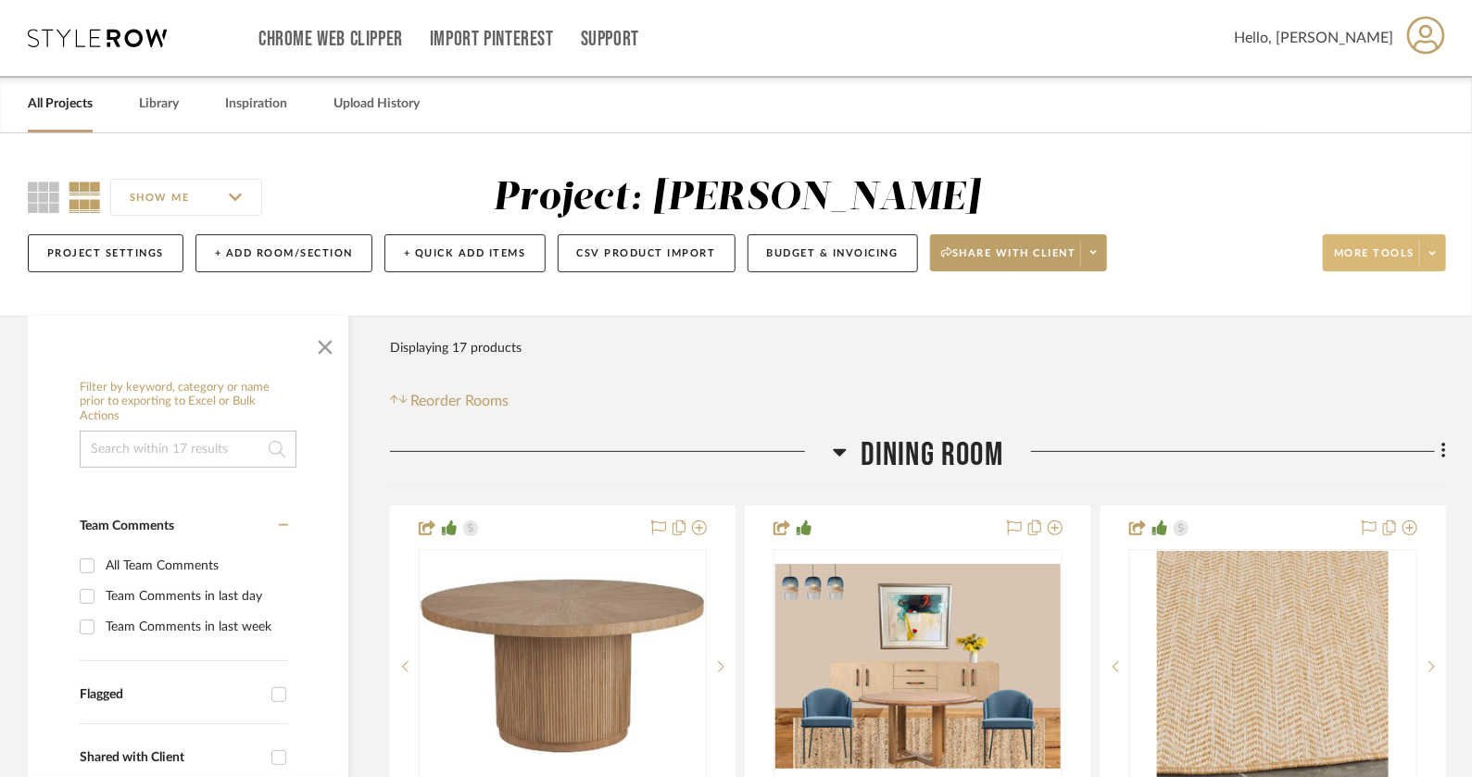
click at [1434, 260] on span at bounding box center [1432, 253] width 26 height 28
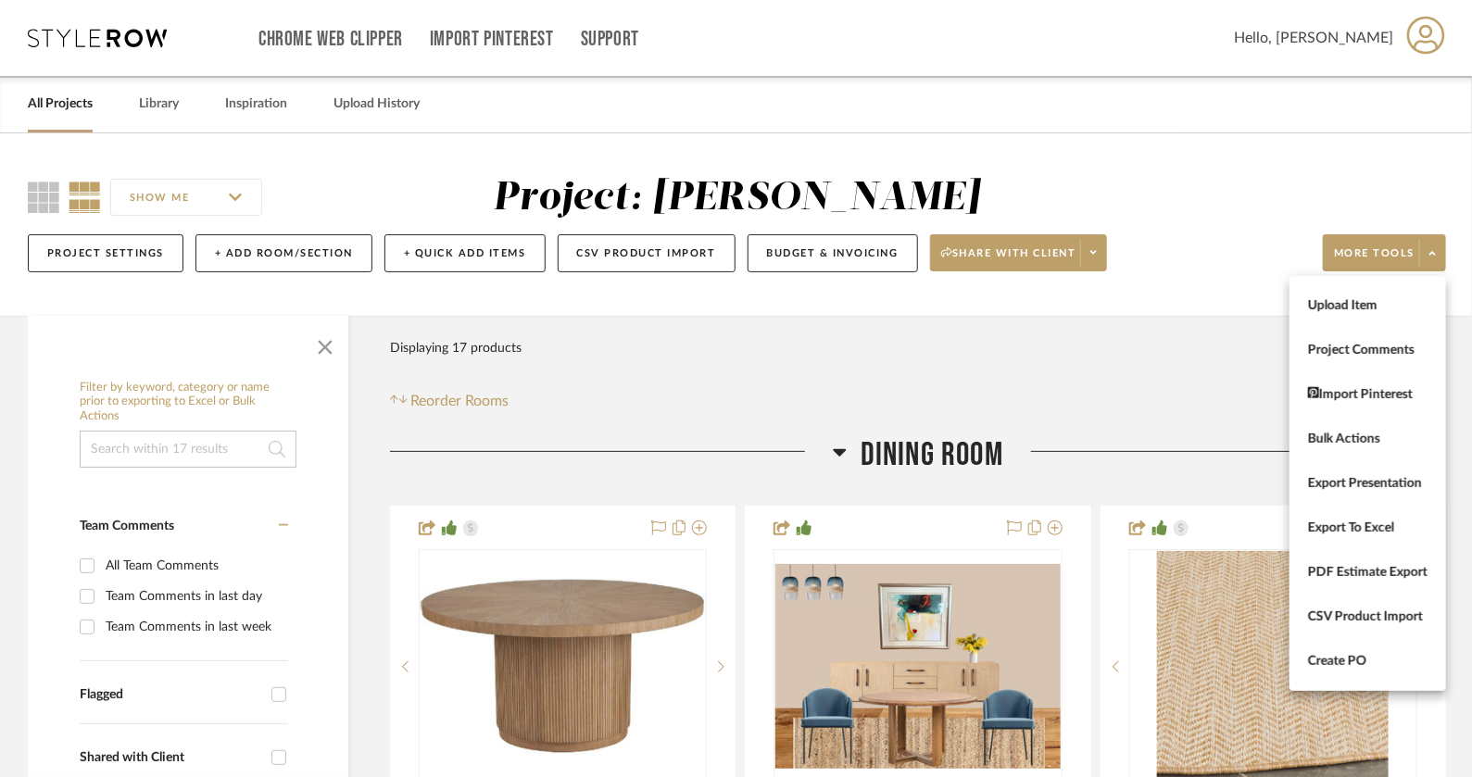
click at [1087, 391] on div at bounding box center [736, 388] width 1472 height 777
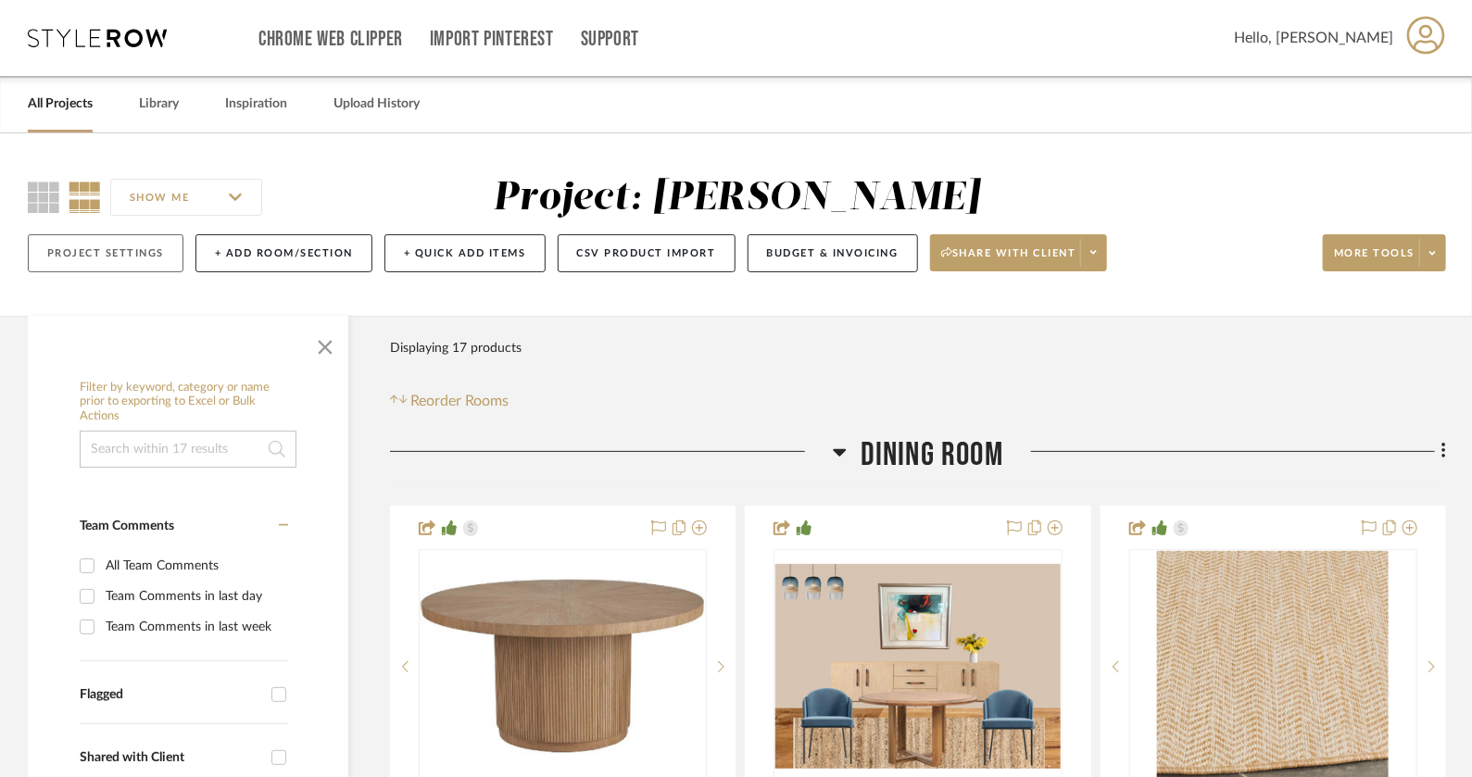
click at [76, 248] on button "Project Settings" at bounding box center [106, 253] width 156 height 38
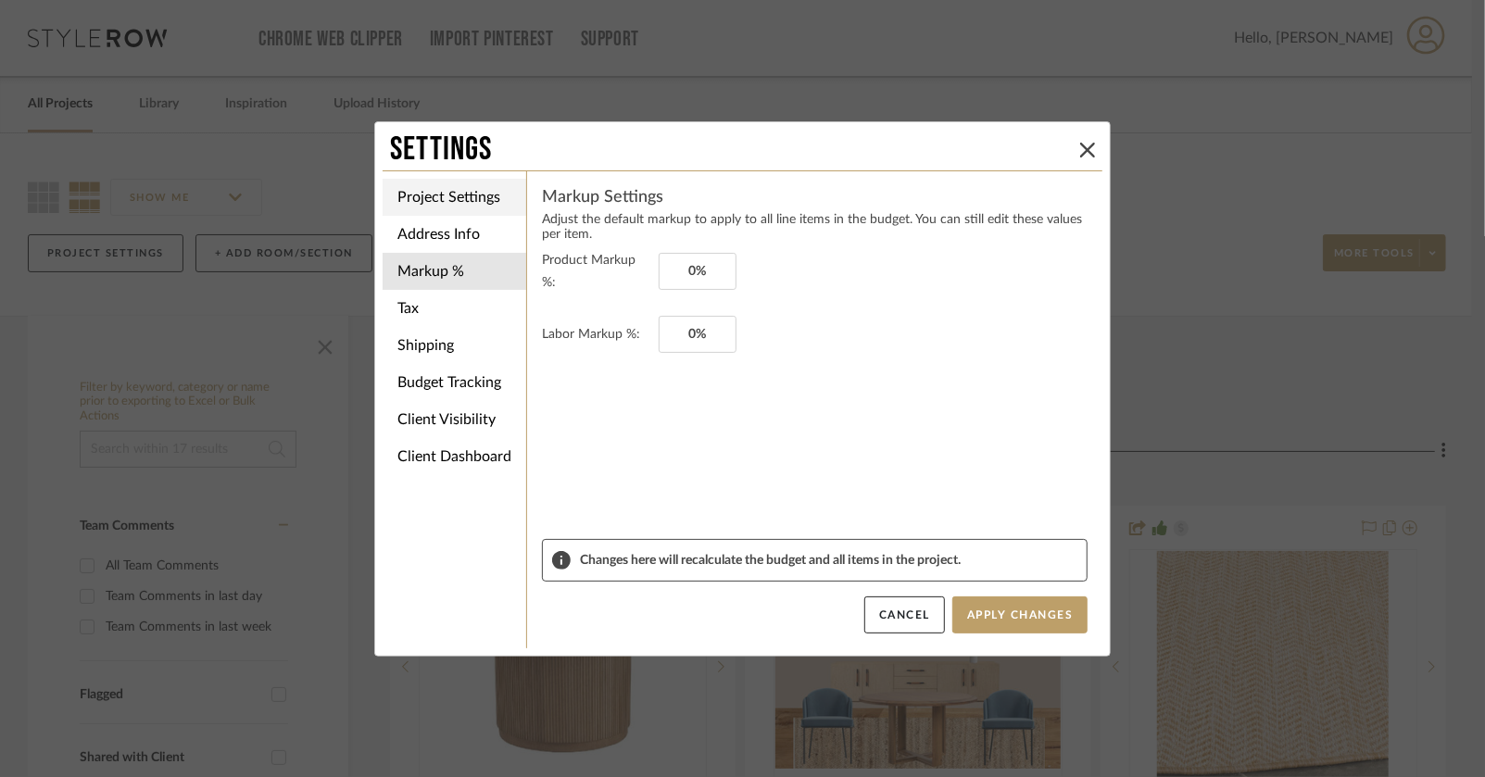
click at [457, 195] on li "Project Settings" at bounding box center [455, 197] width 144 height 37
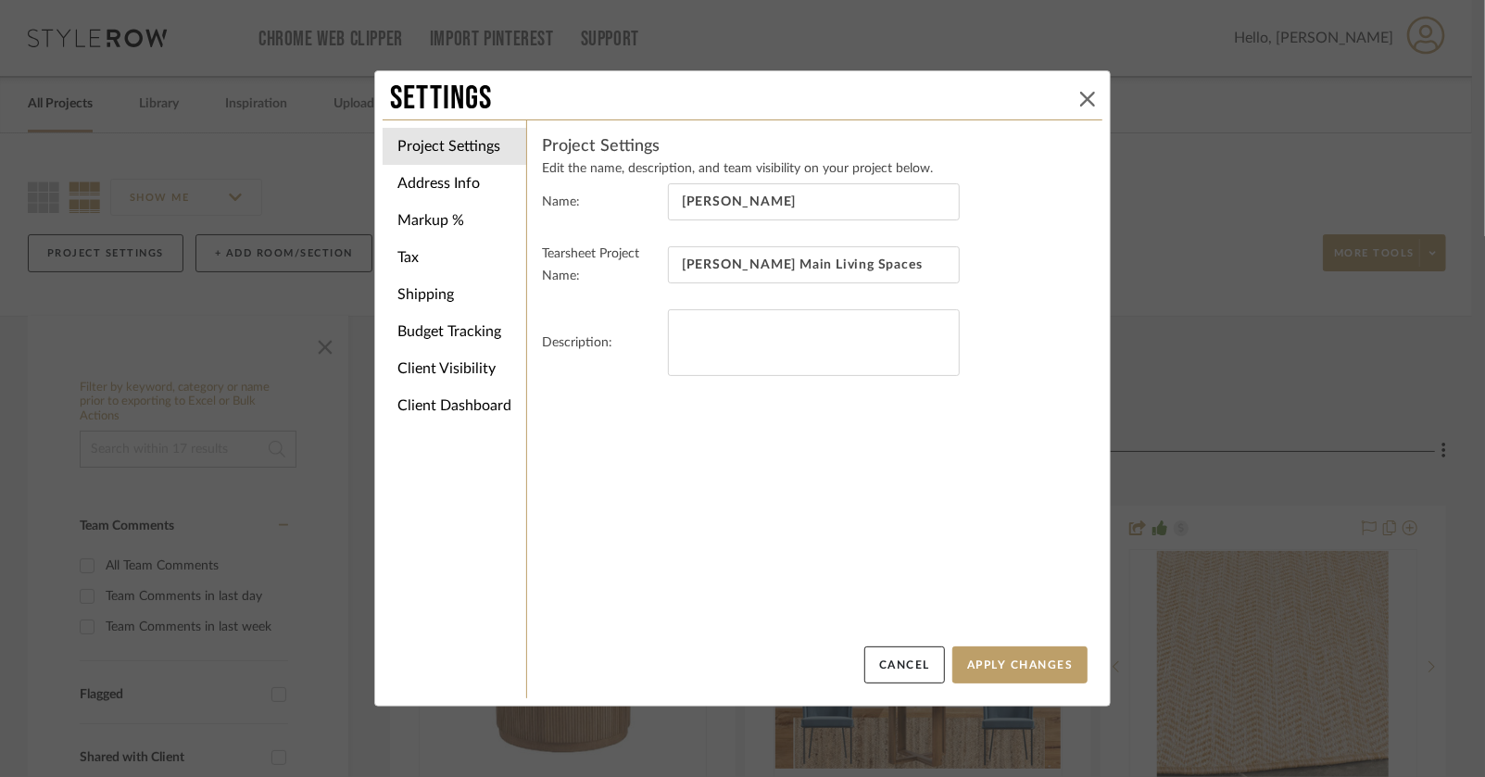
click at [1086, 99] on icon at bounding box center [1087, 99] width 15 height 15
